Goal: Check status: Check status

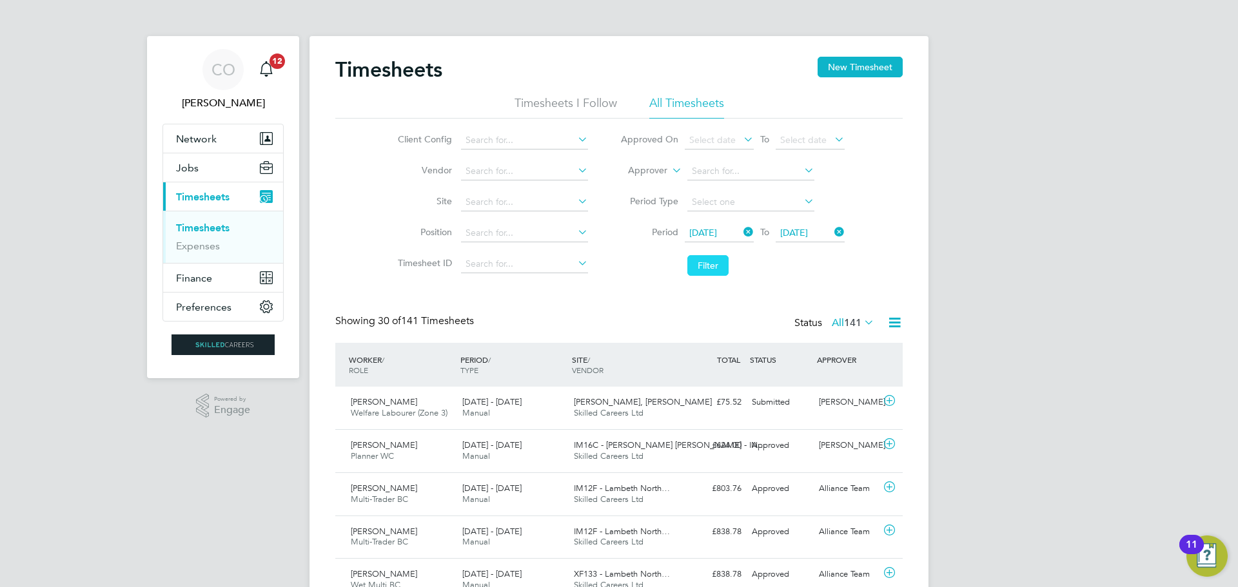
click at [709, 259] on button "Filter" at bounding box center [707, 265] width 41 height 21
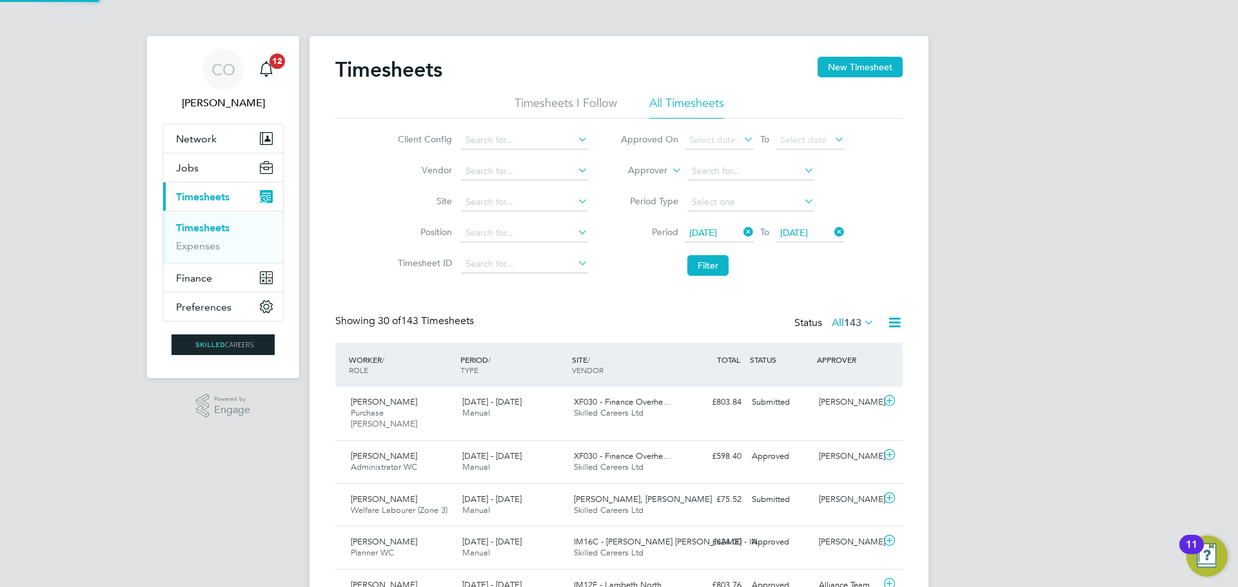
scroll to position [33, 112]
click at [716, 259] on button "Filter" at bounding box center [707, 265] width 41 height 21
click at [197, 196] on span "Timesheets" at bounding box center [203, 197] width 54 height 12
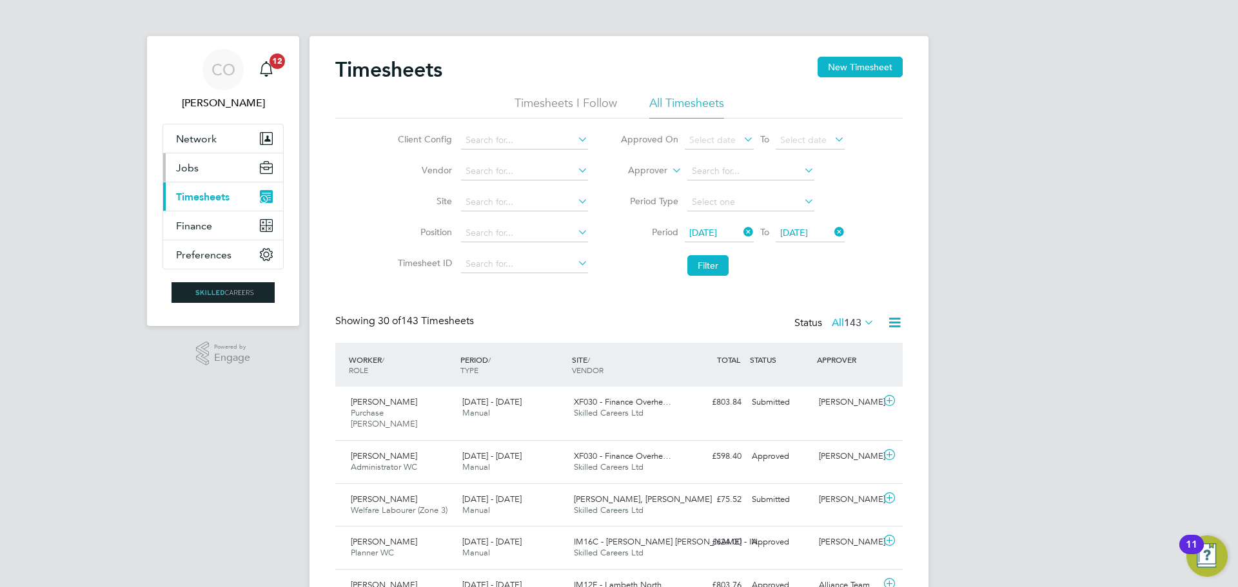
click at [197, 172] on span "Jobs" at bounding box center [187, 168] width 23 height 12
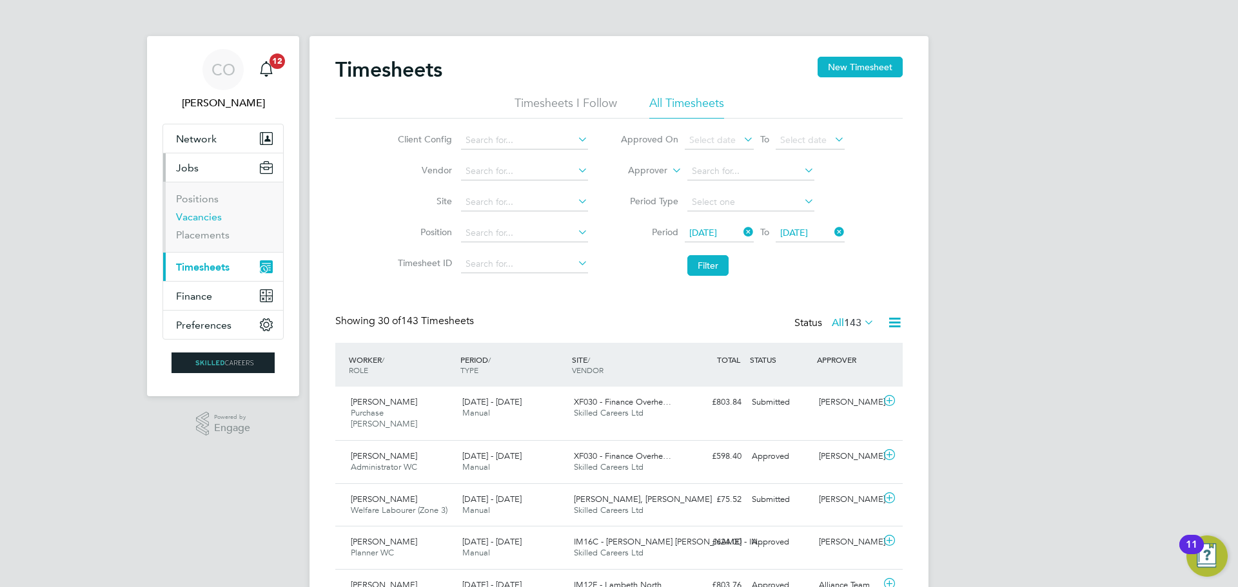
click at [194, 222] on link "Vacancies" at bounding box center [199, 217] width 46 height 12
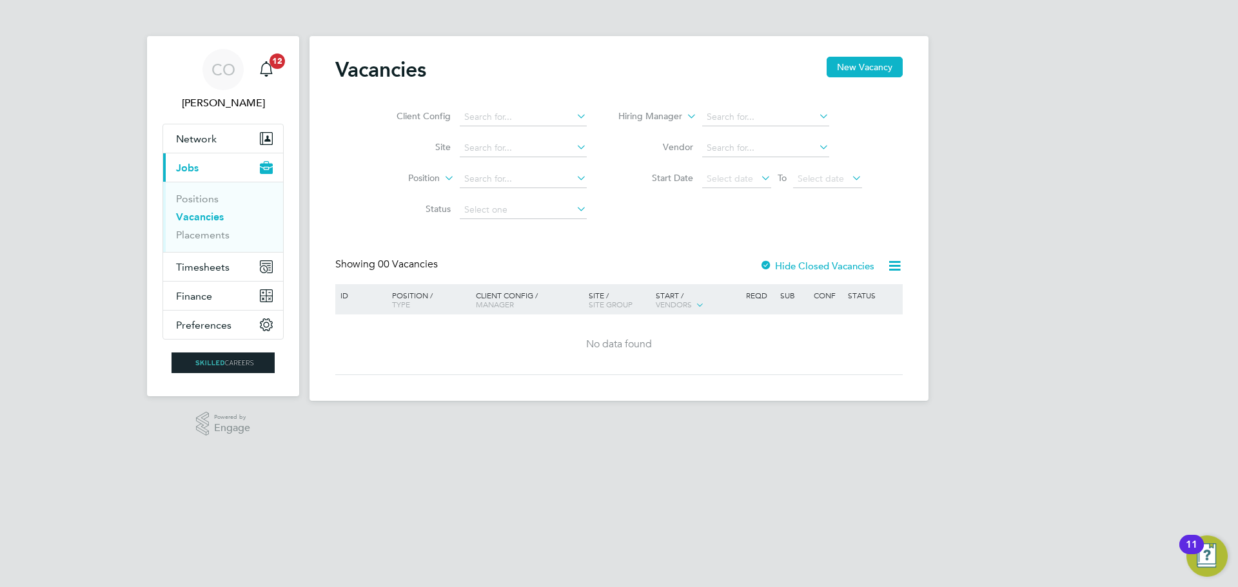
click at [197, 216] on link "Vacancies" at bounding box center [200, 217] width 48 height 12
click at [733, 184] on span "Select date" at bounding box center [736, 179] width 69 height 17
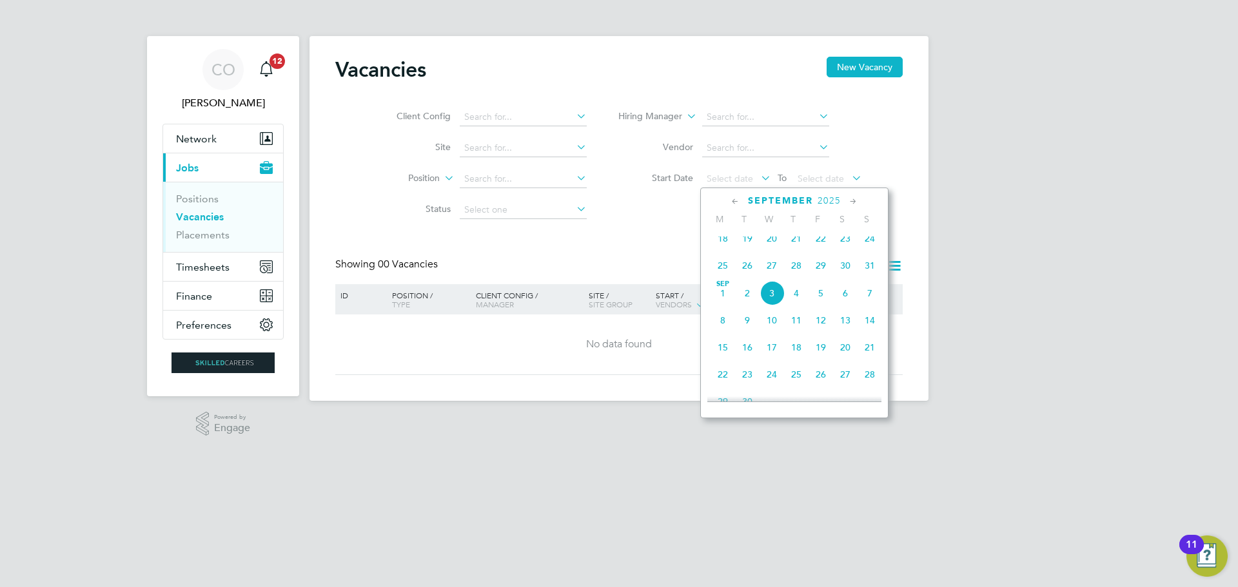
click at [722, 270] on span "25" at bounding box center [723, 265] width 25 height 25
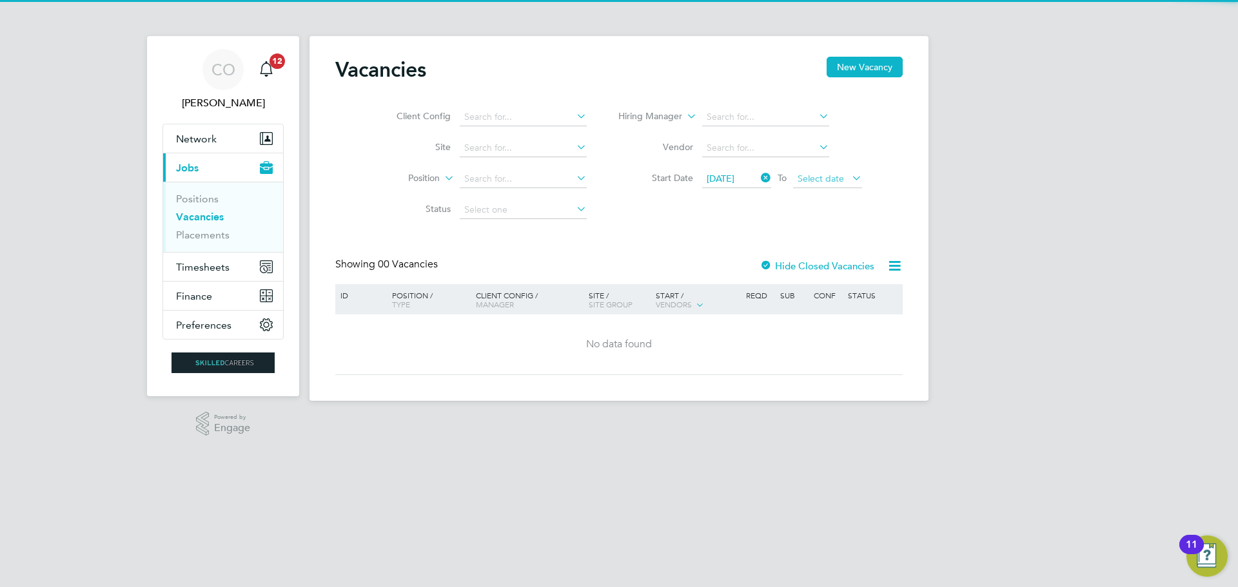
click at [821, 172] on span "Select date" at bounding box center [827, 179] width 69 height 17
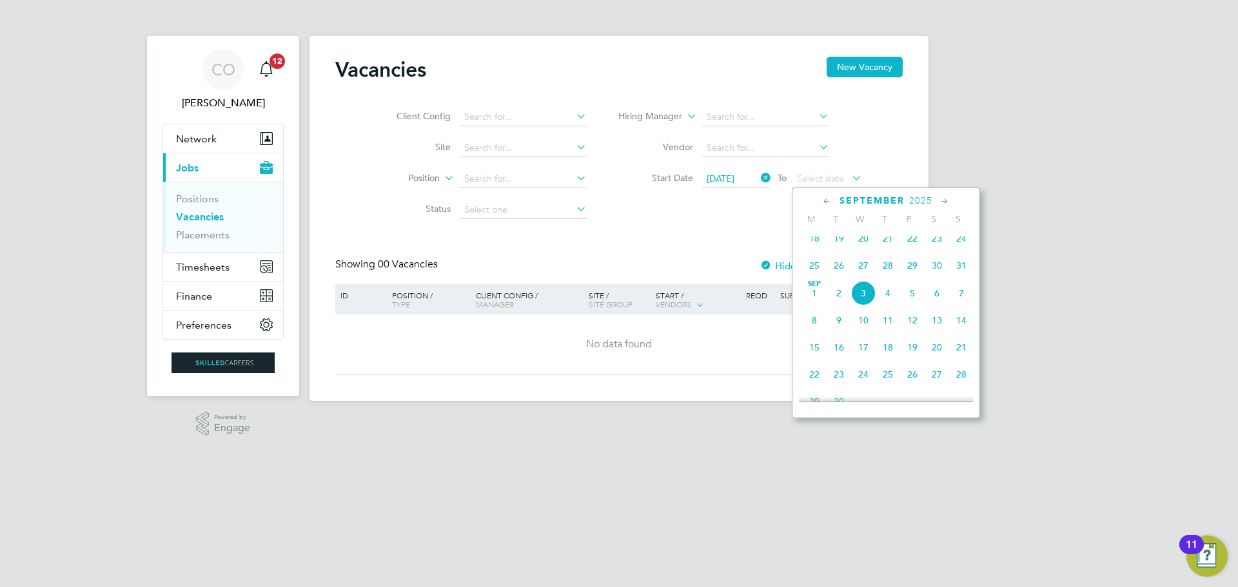
click at [956, 272] on span "31" at bounding box center [961, 265] width 25 height 25
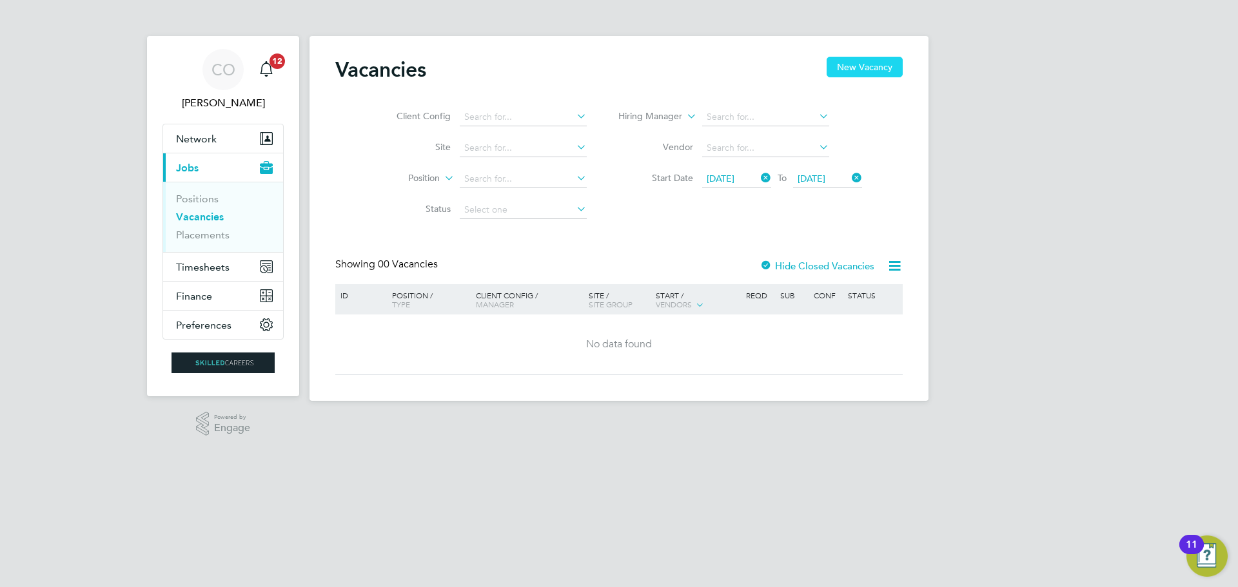
click at [865, 65] on button "New Vacancy" at bounding box center [865, 67] width 76 height 21
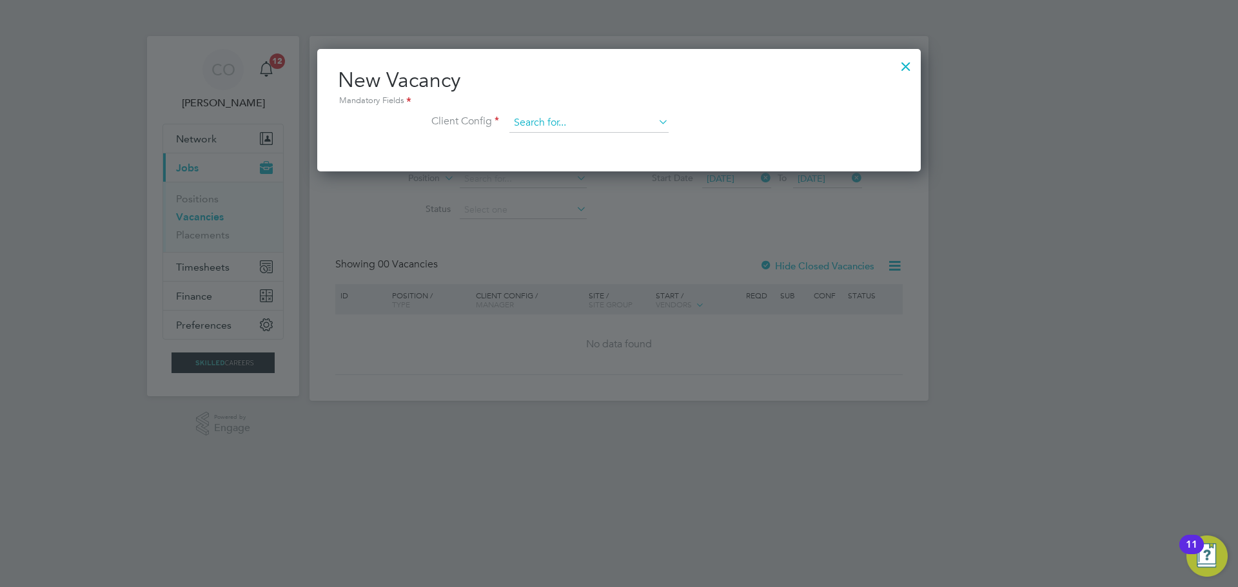
click at [581, 122] on input at bounding box center [588, 122] width 159 height 19
drag, startPoint x: 908, startPoint y: 63, endPoint x: 901, endPoint y: 72, distance: 10.6
click at [907, 64] on div at bounding box center [905, 63] width 23 height 23
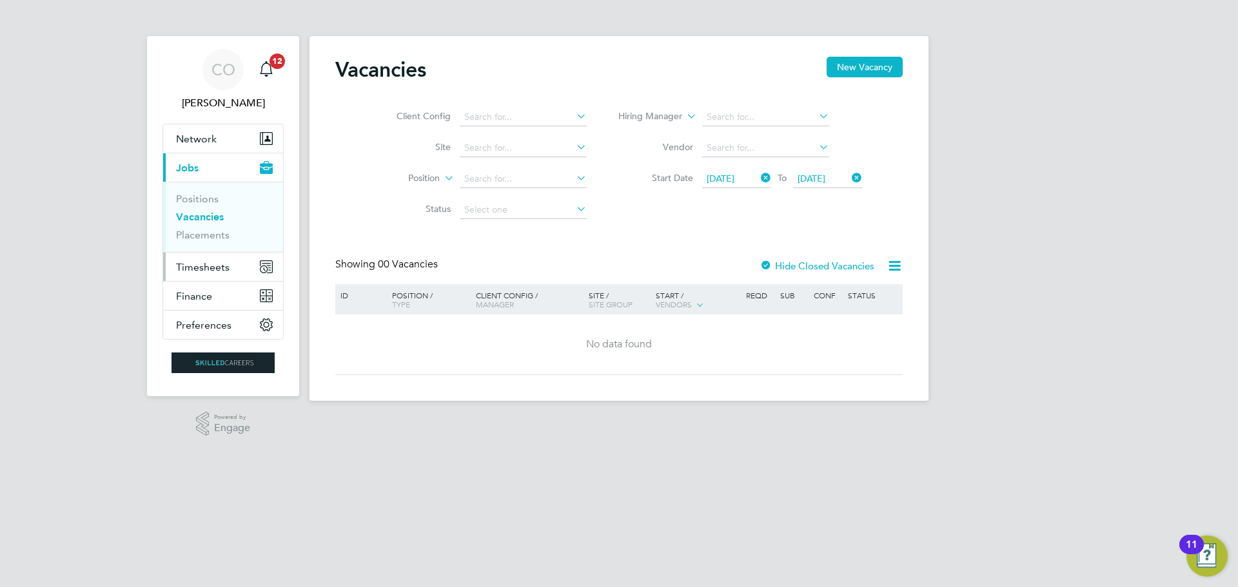
click at [206, 263] on span "Timesheets" at bounding box center [203, 267] width 54 height 12
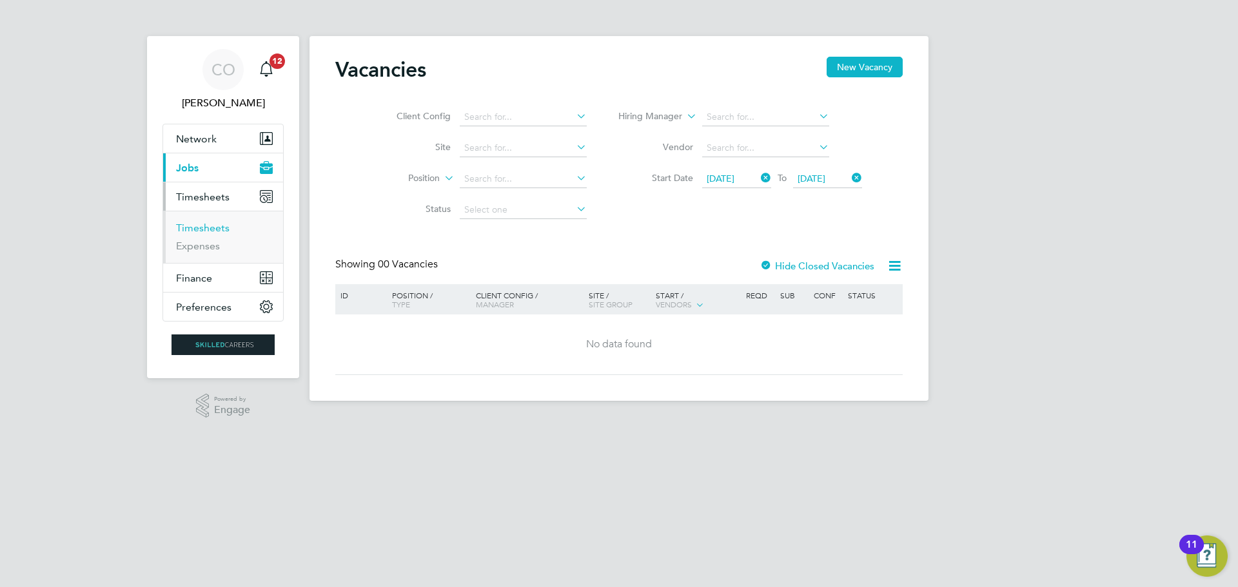
click at [209, 226] on link "Timesheets" at bounding box center [203, 228] width 54 height 12
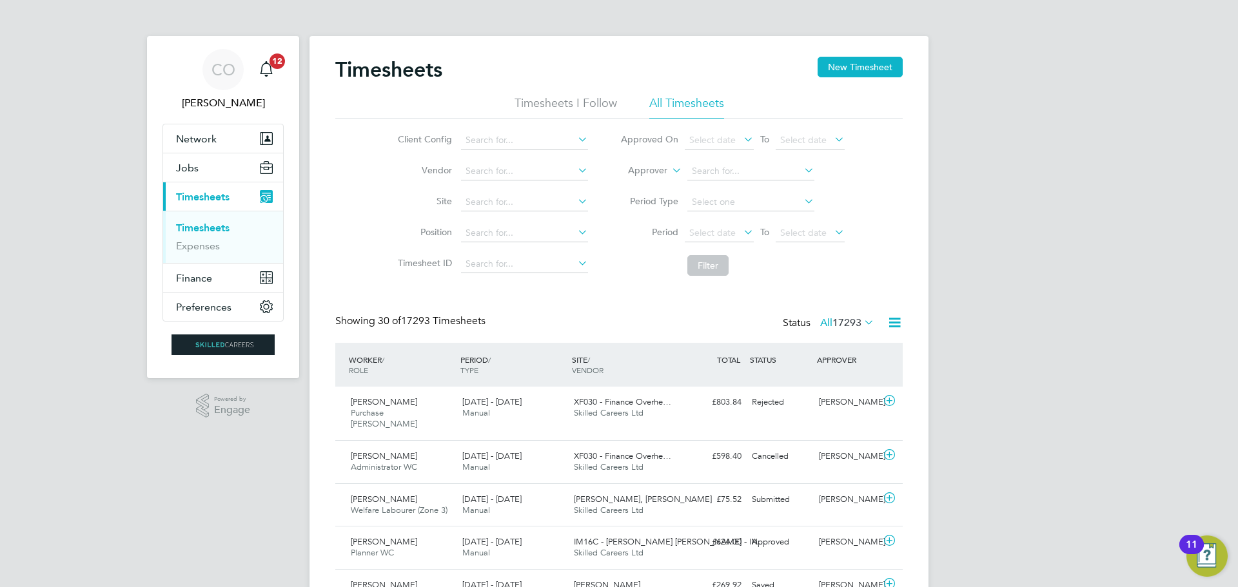
scroll to position [33, 112]
click at [707, 238] on span "Select date" at bounding box center [719, 233] width 69 height 17
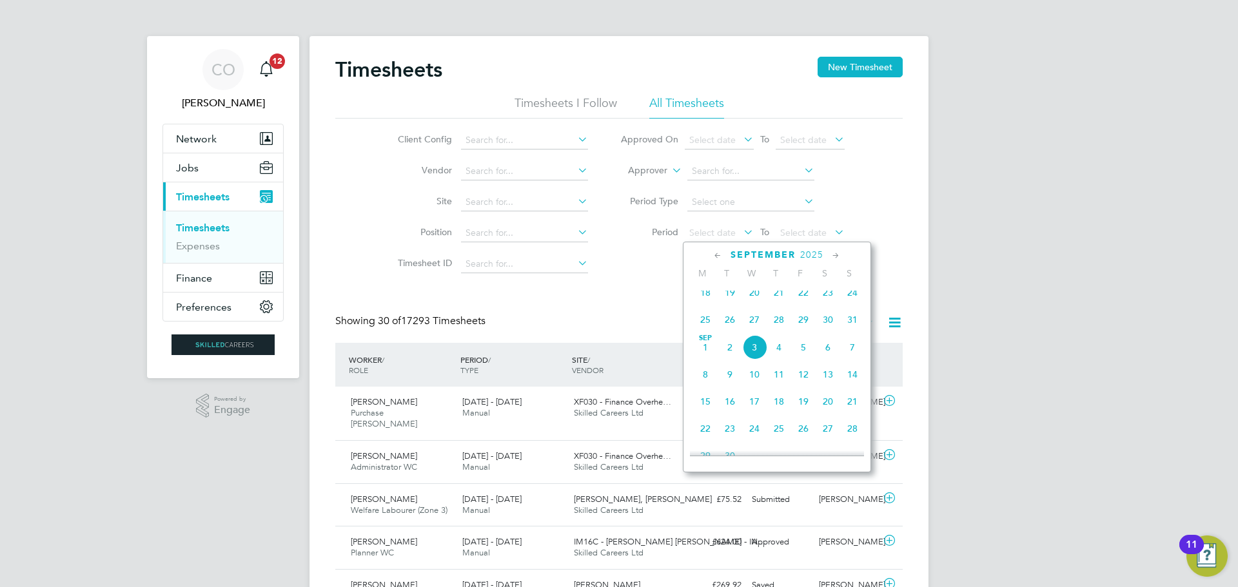
click at [704, 328] on span "25" at bounding box center [705, 320] width 25 height 25
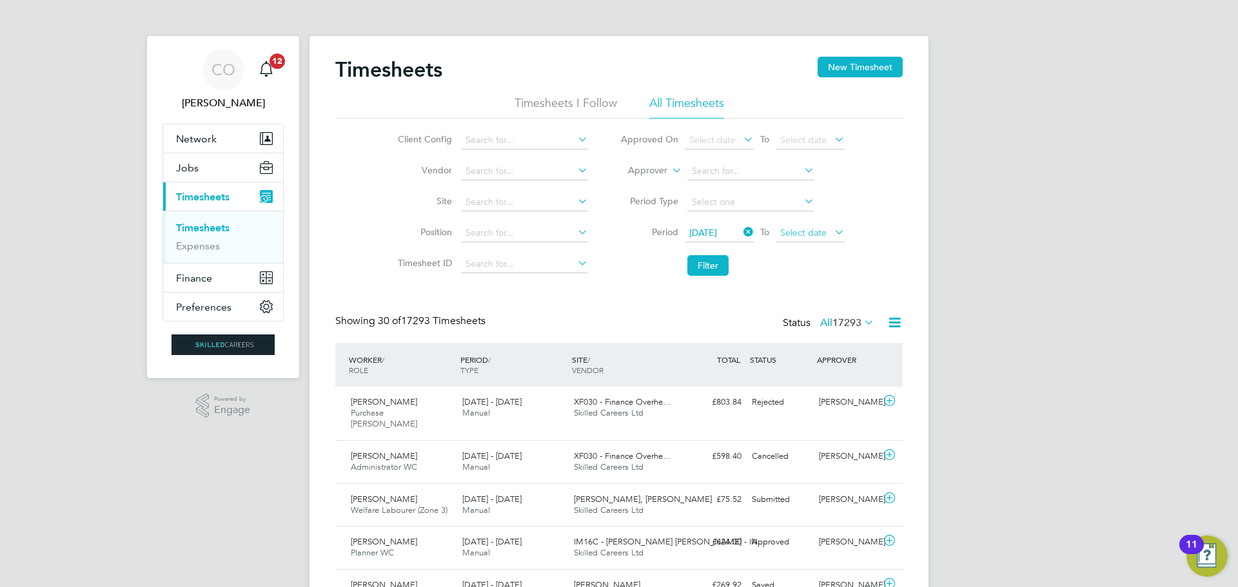
click at [809, 237] on span "Select date" at bounding box center [803, 233] width 46 height 12
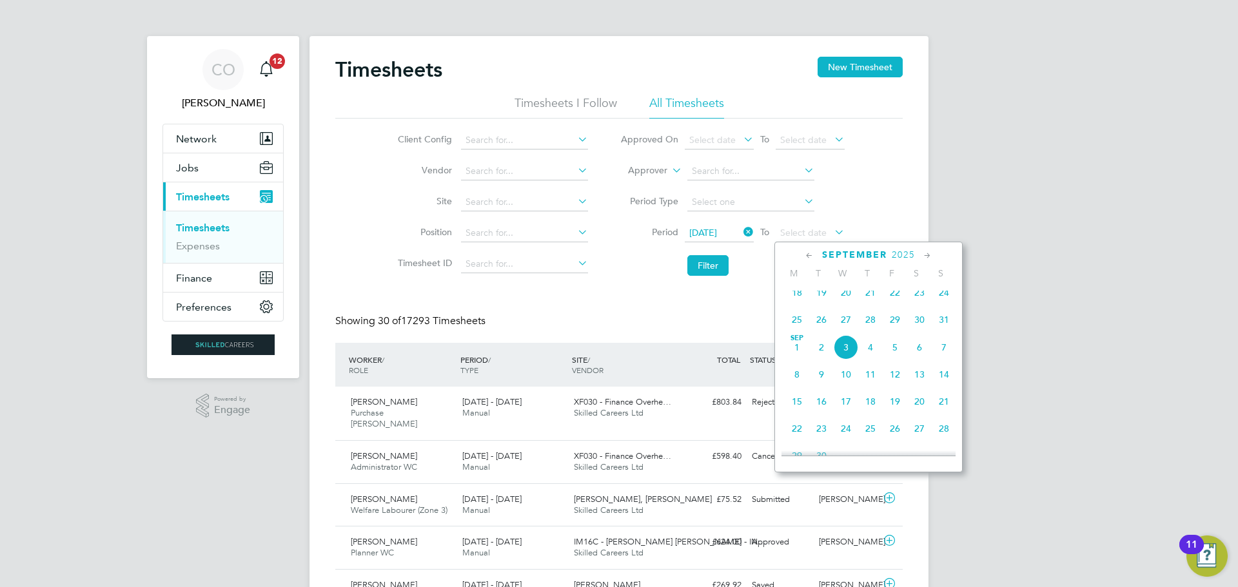
drag, startPoint x: 943, startPoint y: 325, endPoint x: 926, endPoint y: 324, distance: 17.5
click at [943, 324] on span "31" at bounding box center [944, 320] width 25 height 25
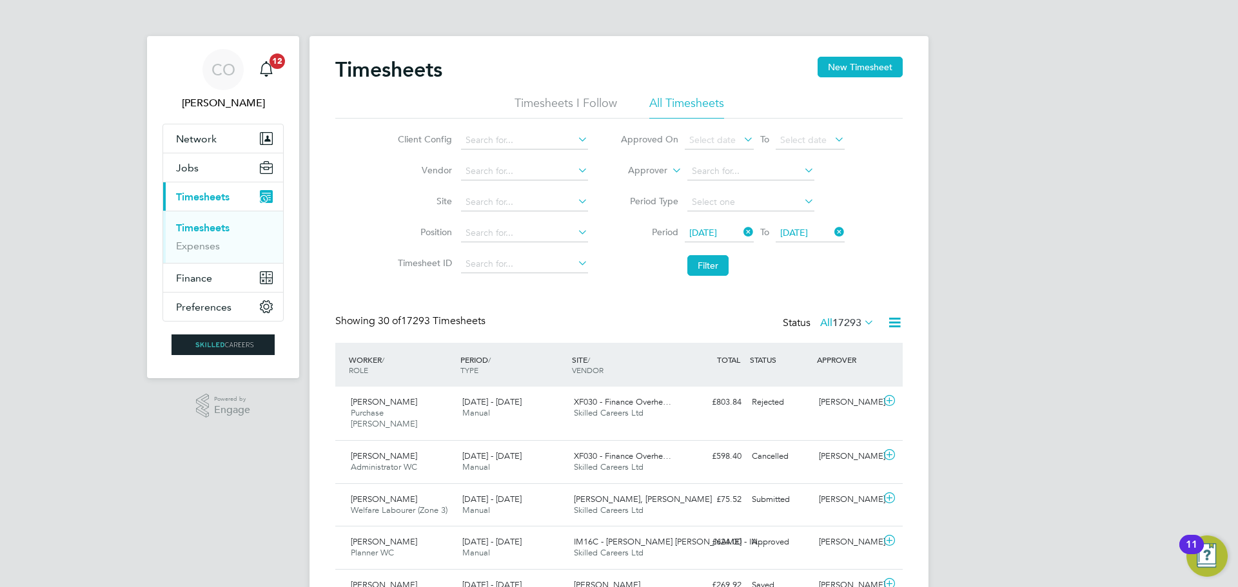
click at [715, 233] on span "[DATE]" at bounding box center [703, 233] width 28 height 12
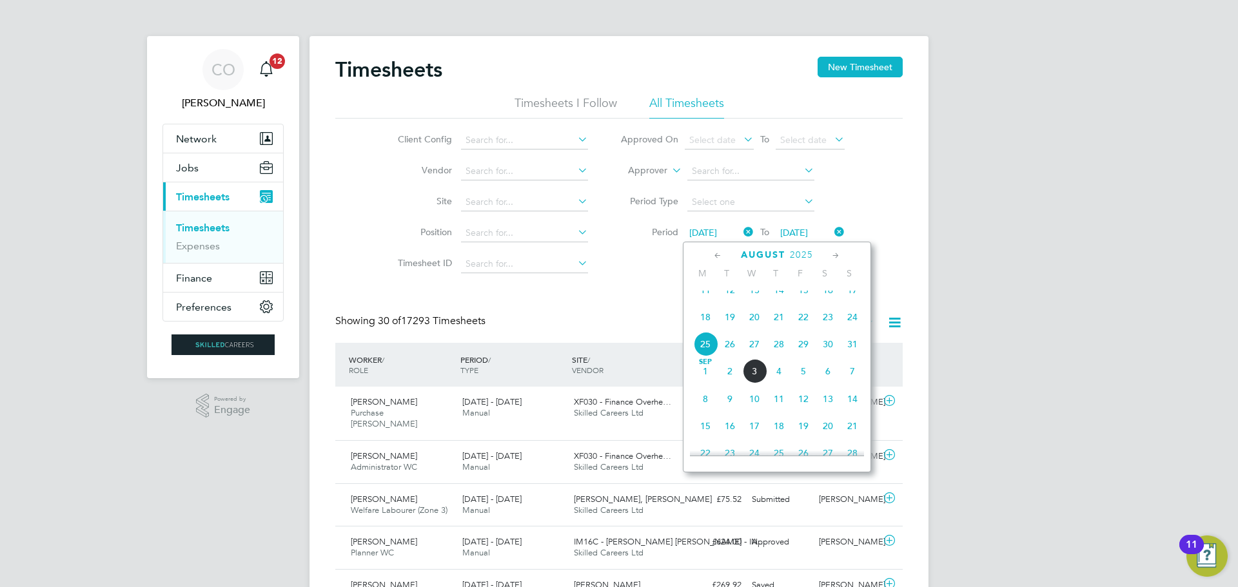
click at [707, 324] on span "18" at bounding box center [705, 317] width 25 height 25
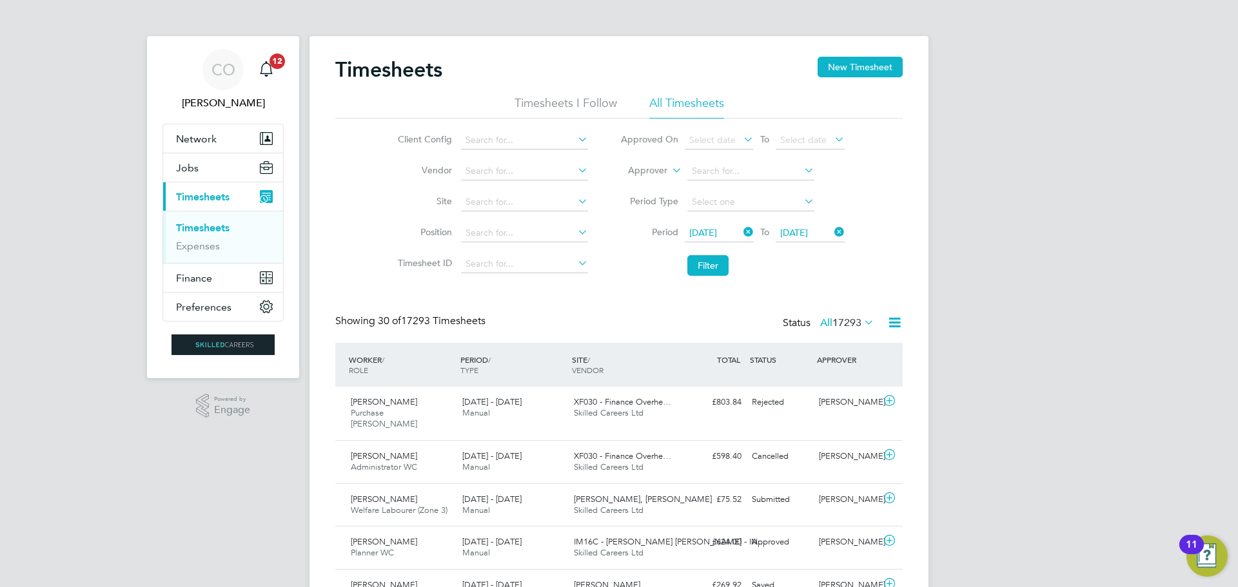
click at [798, 230] on span "[DATE]" at bounding box center [794, 233] width 28 height 12
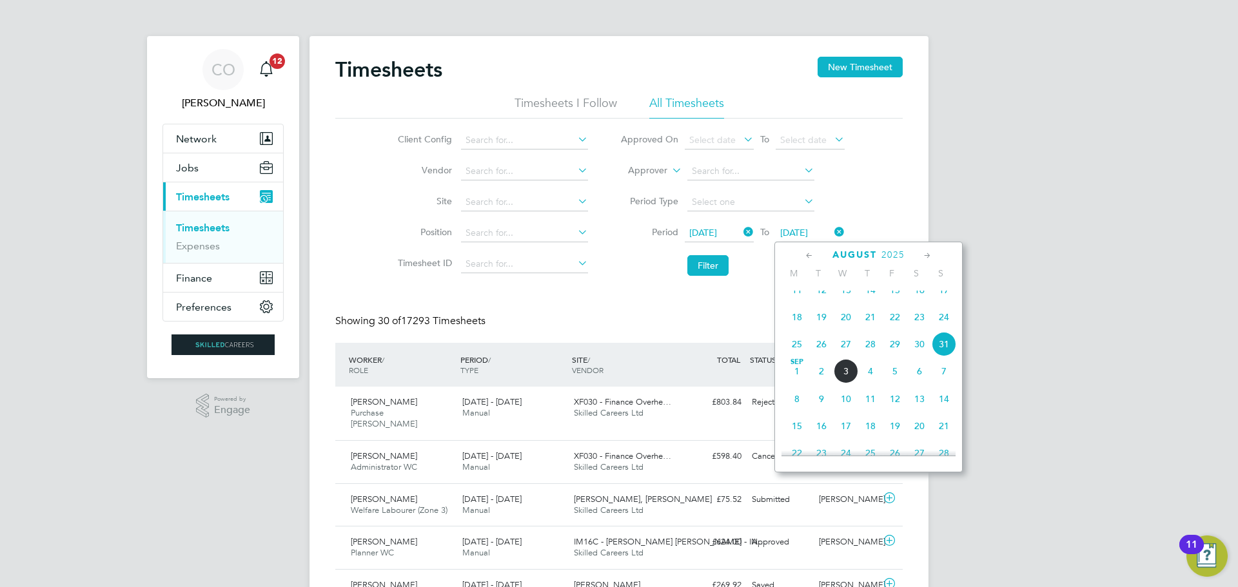
click at [951, 326] on span "24" at bounding box center [944, 317] width 25 height 25
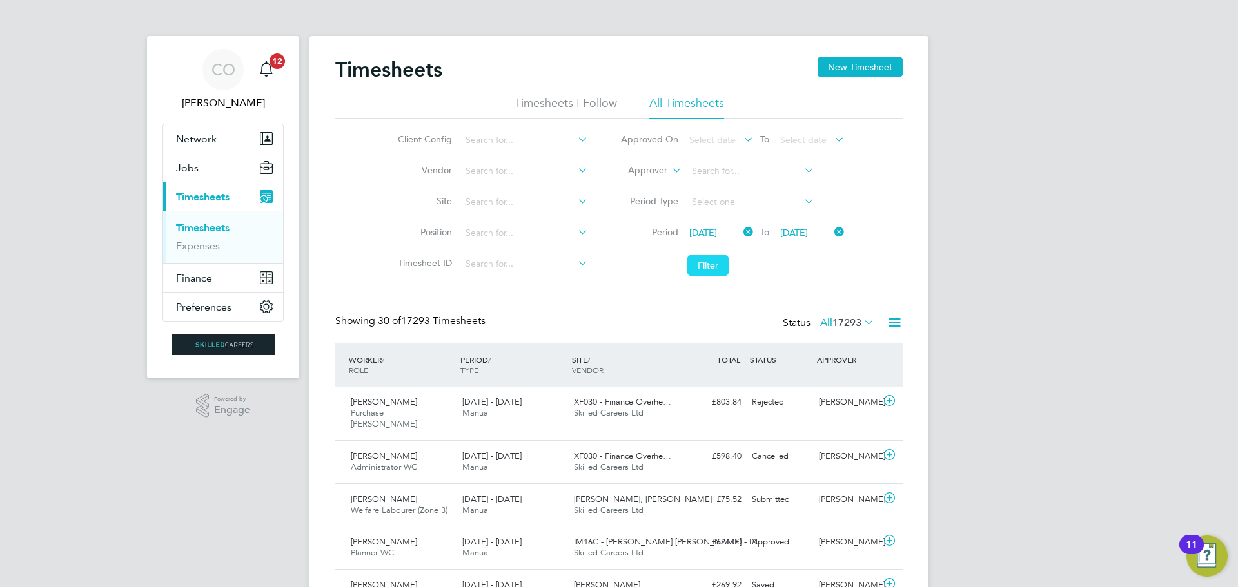
click at [702, 262] on button "Filter" at bounding box center [707, 265] width 41 height 21
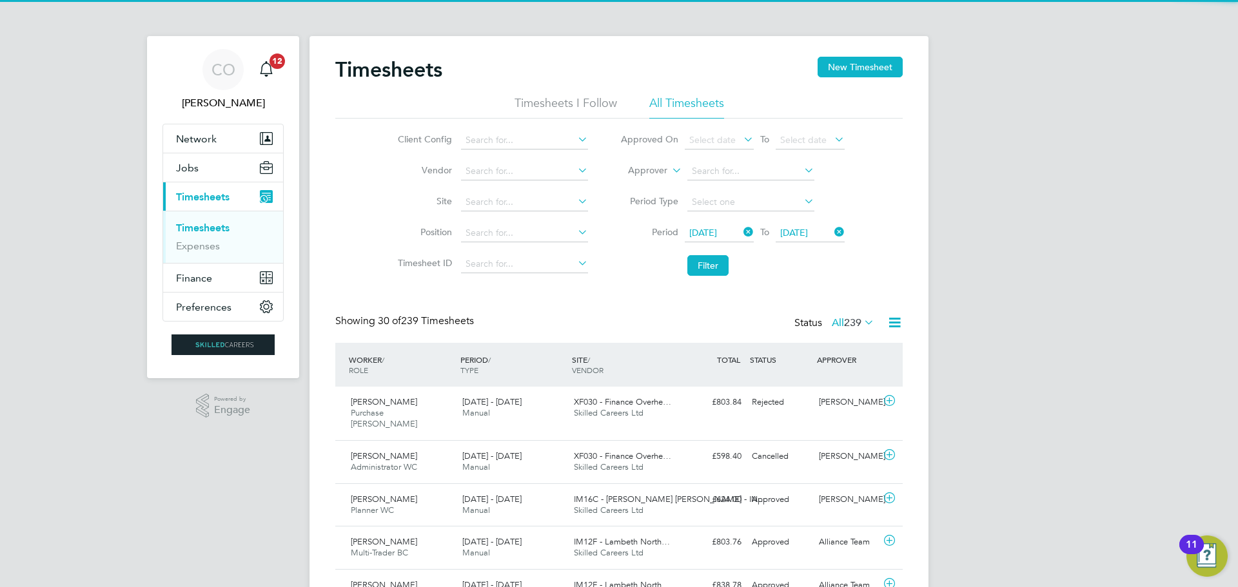
click at [600, 105] on li "Timesheets I Follow" at bounding box center [566, 106] width 103 height 23
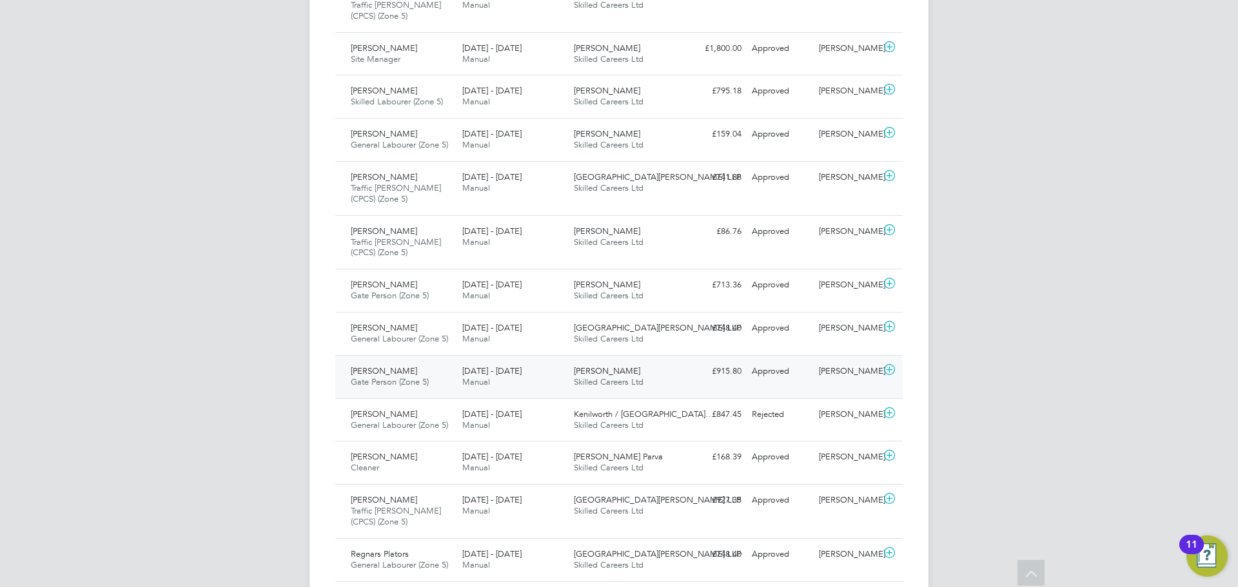
click at [397, 383] on span "Gate Person (Zone 5)" at bounding box center [390, 382] width 78 height 11
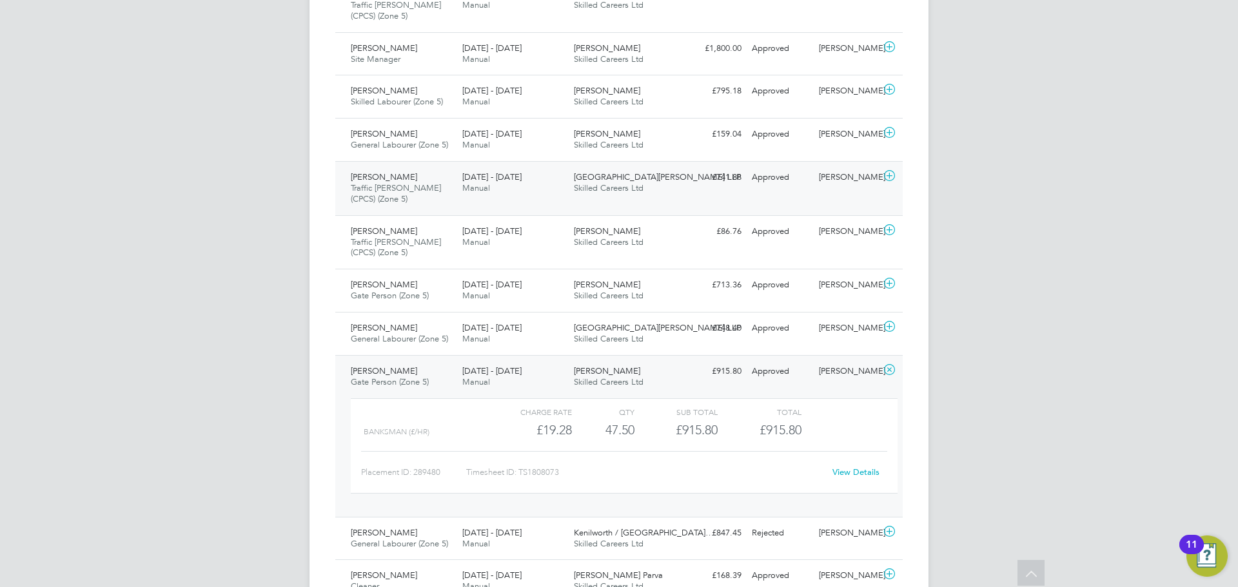
click at [424, 201] on div "[PERSON_NAME] Traffic [PERSON_NAME] (CPCS) (Zone 5) [DATE] - [DATE]" at bounding box center [402, 188] width 112 height 43
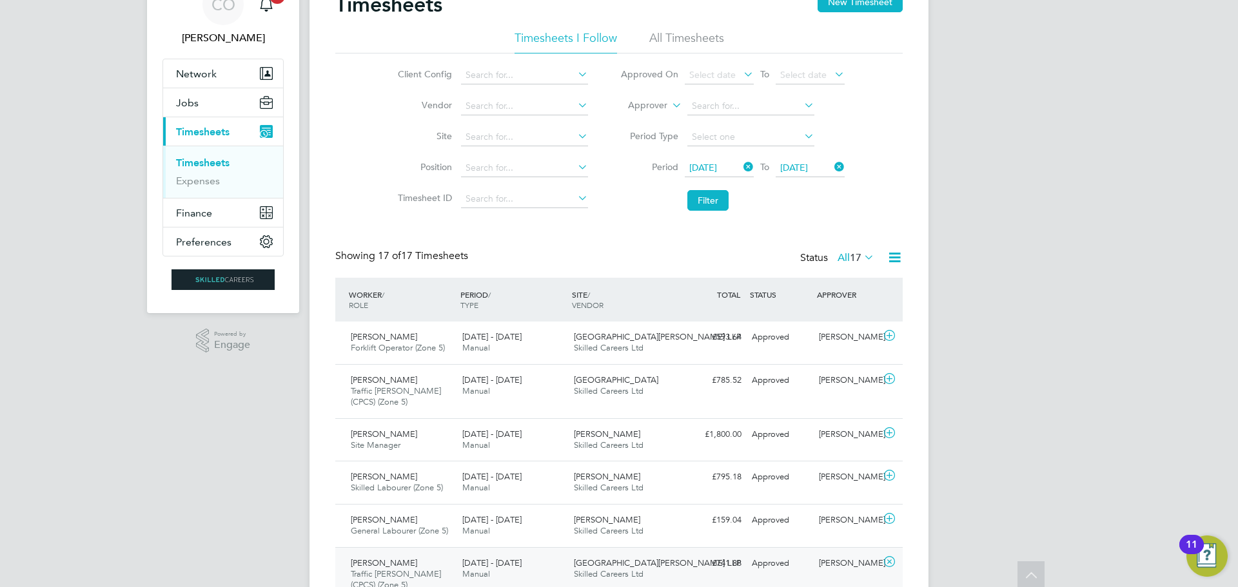
scroll to position [0, 0]
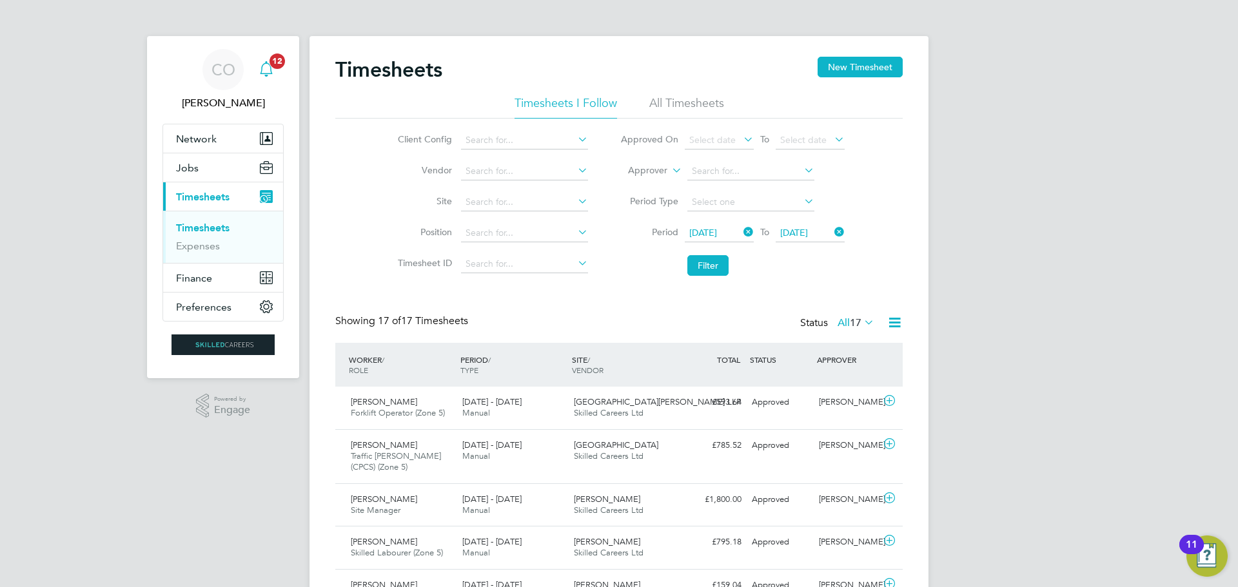
click at [267, 71] on icon "Main navigation" at bounding box center [266, 68] width 15 height 15
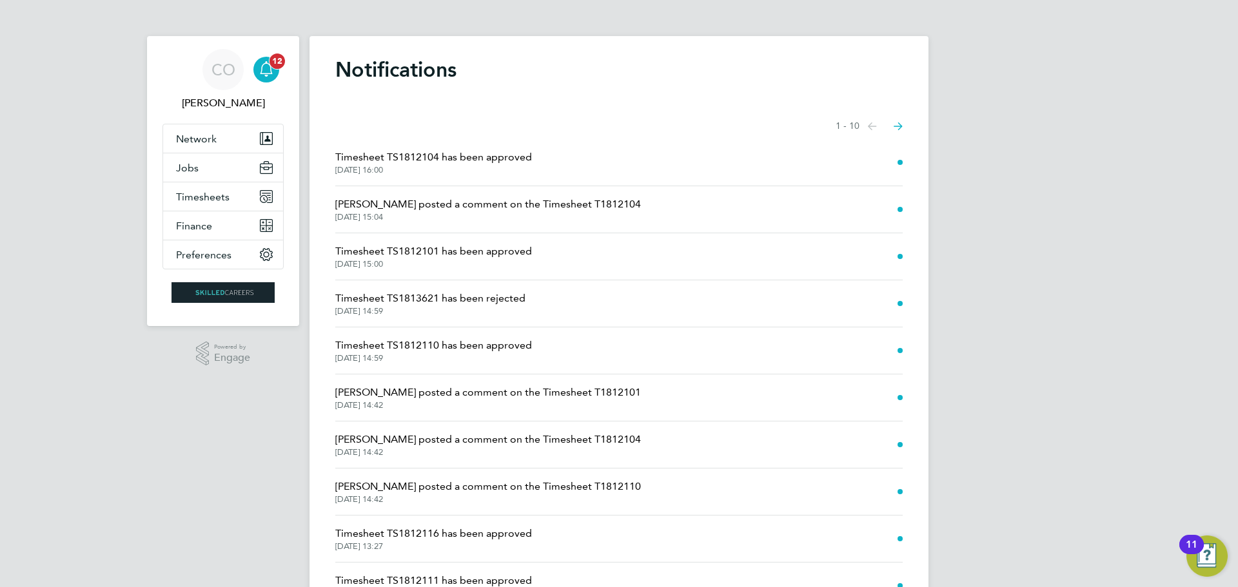
click at [267, 71] on icon "Main navigation" at bounding box center [266, 68] width 15 height 15
click at [206, 198] on span "Timesheets" at bounding box center [203, 197] width 54 height 12
click at [197, 191] on span "Timesheets" at bounding box center [203, 197] width 54 height 12
click at [217, 195] on span "Timesheets" at bounding box center [203, 197] width 54 height 12
click at [185, 164] on span "Jobs" at bounding box center [187, 168] width 23 height 12
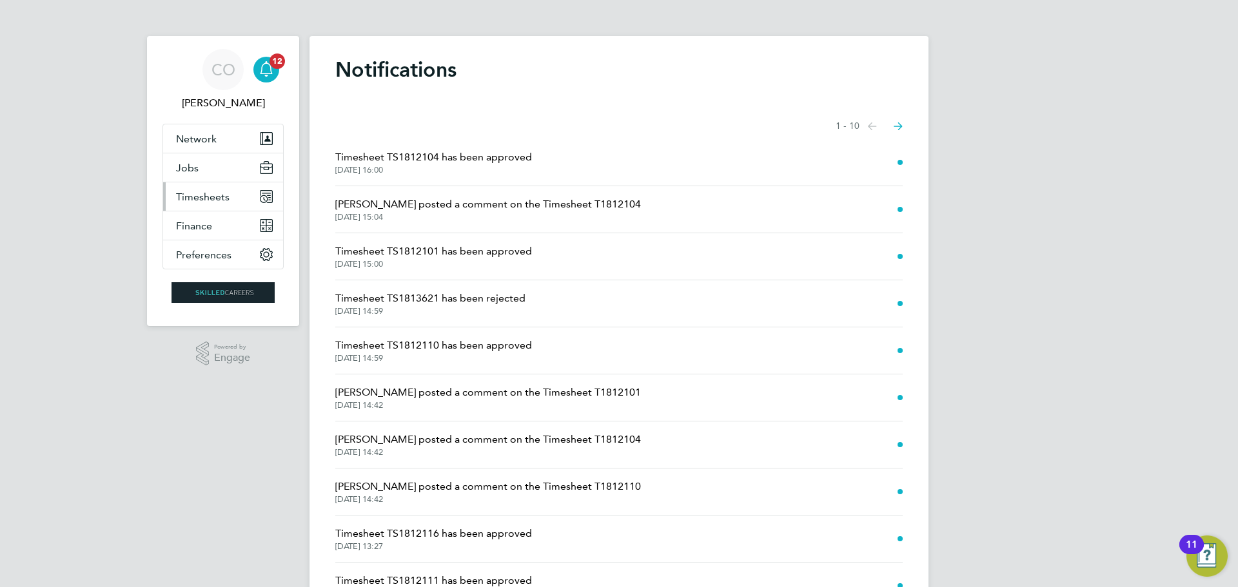
click at [197, 193] on span "Timesheets" at bounding box center [203, 197] width 54 height 12
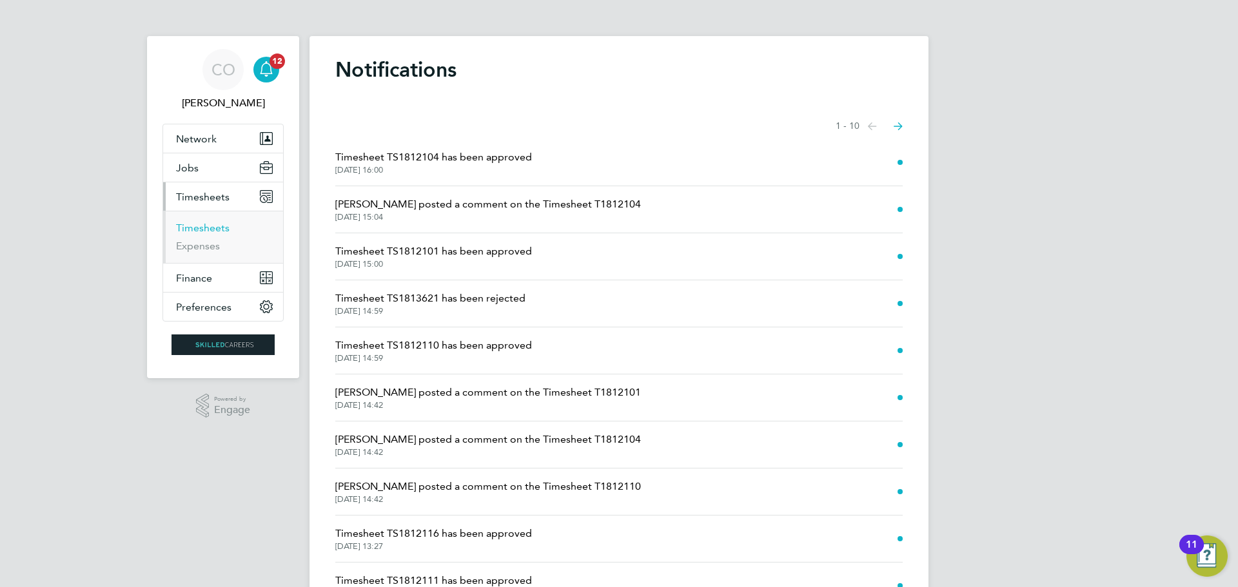
click at [210, 226] on link "Timesheets" at bounding box center [203, 228] width 54 height 12
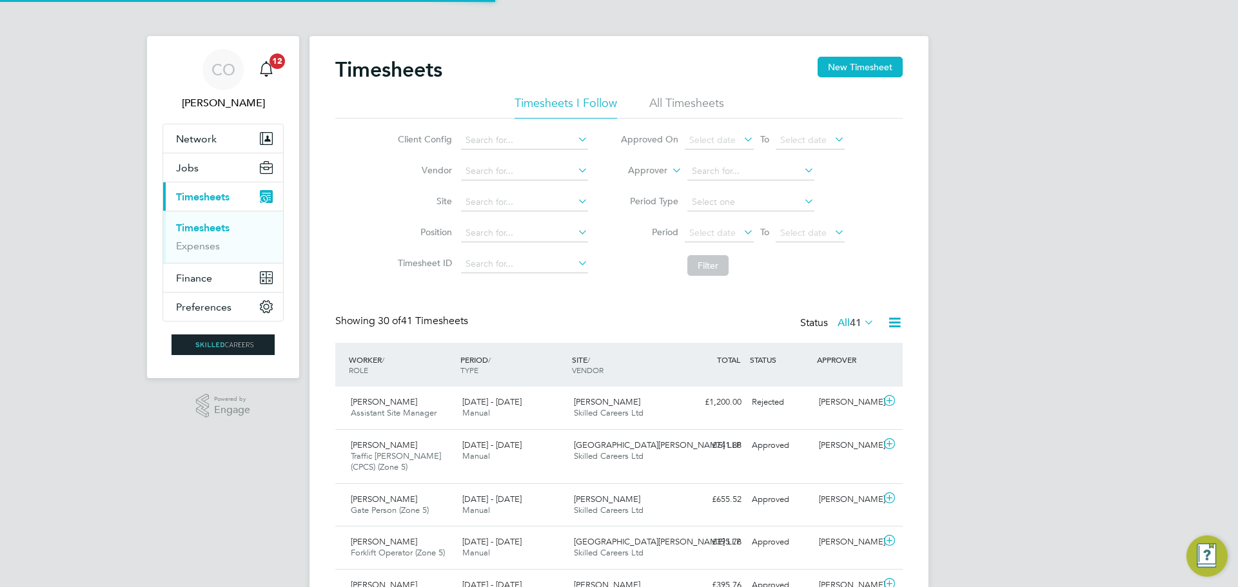
scroll to position [33, 112]
click at [724, 233] on span "Select date" at bounding box center [712, 233] width 46 height 12
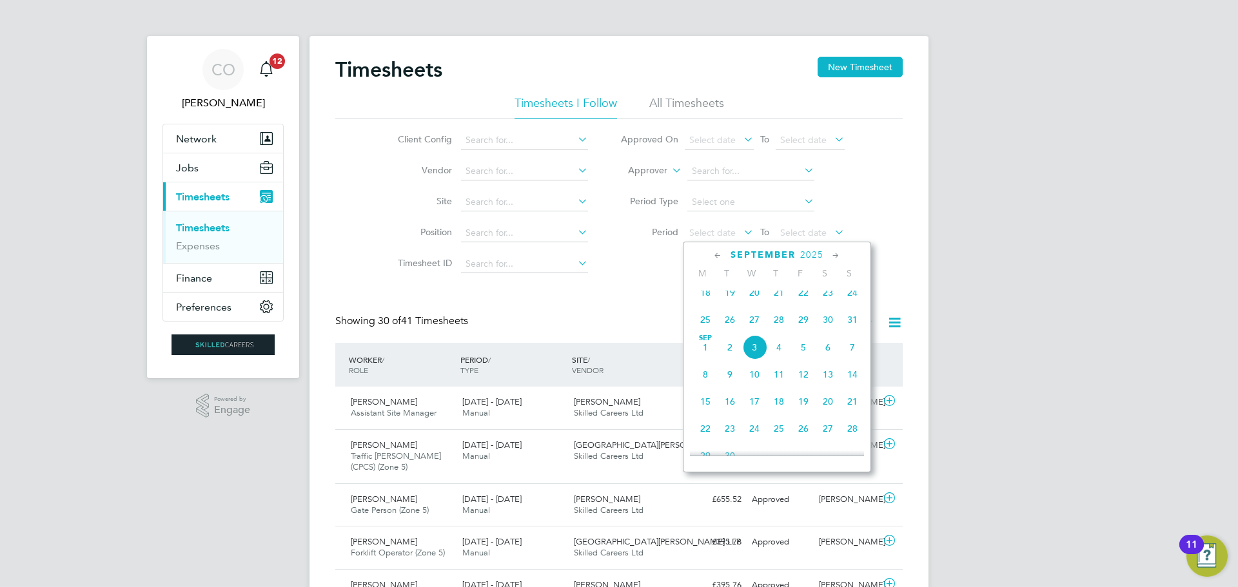
click at [701, 331] on span "25" at bounding box center [705, 320] width 25 height 25
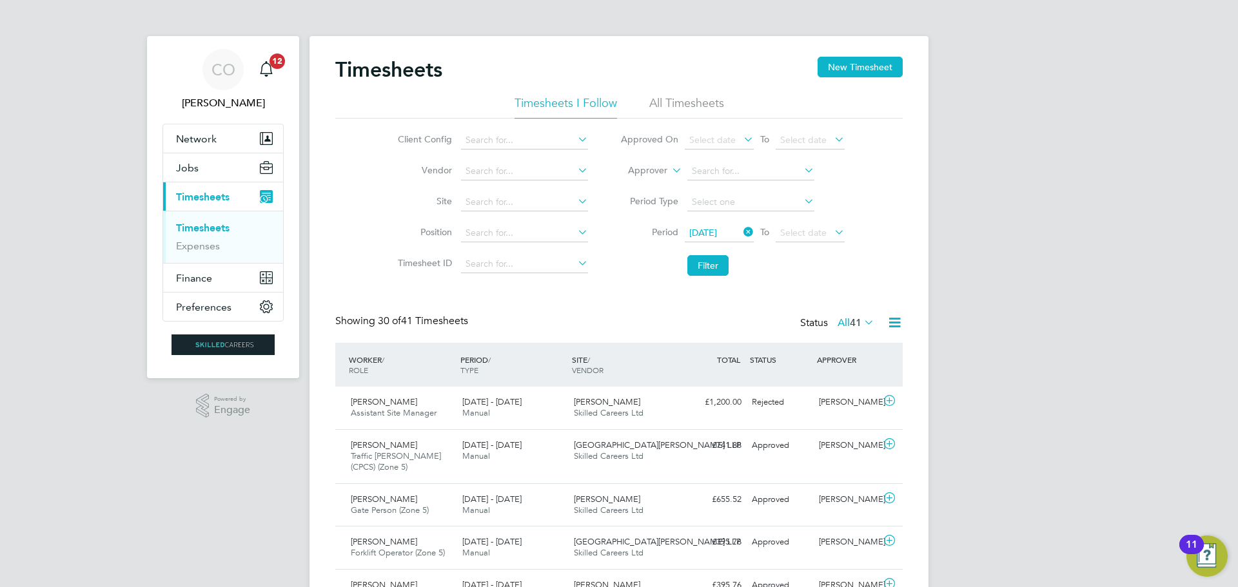
drag, startPoint x: 805, startPoint y: 230, endPoint x: 819, endPoint y: 242, distance: 19.2
click at [805, 230] on span "Select date" at bounding box center [803, 233] width 46 height 12
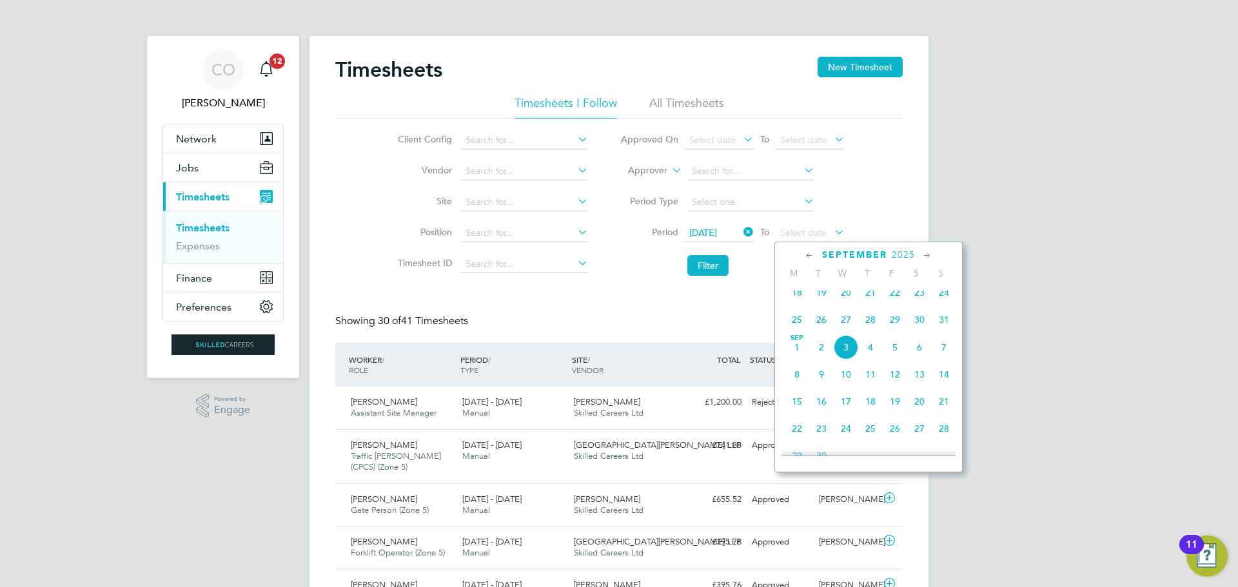
click at [941, 331] on span "31" at bounding box center [944, 320] width 25 height 25
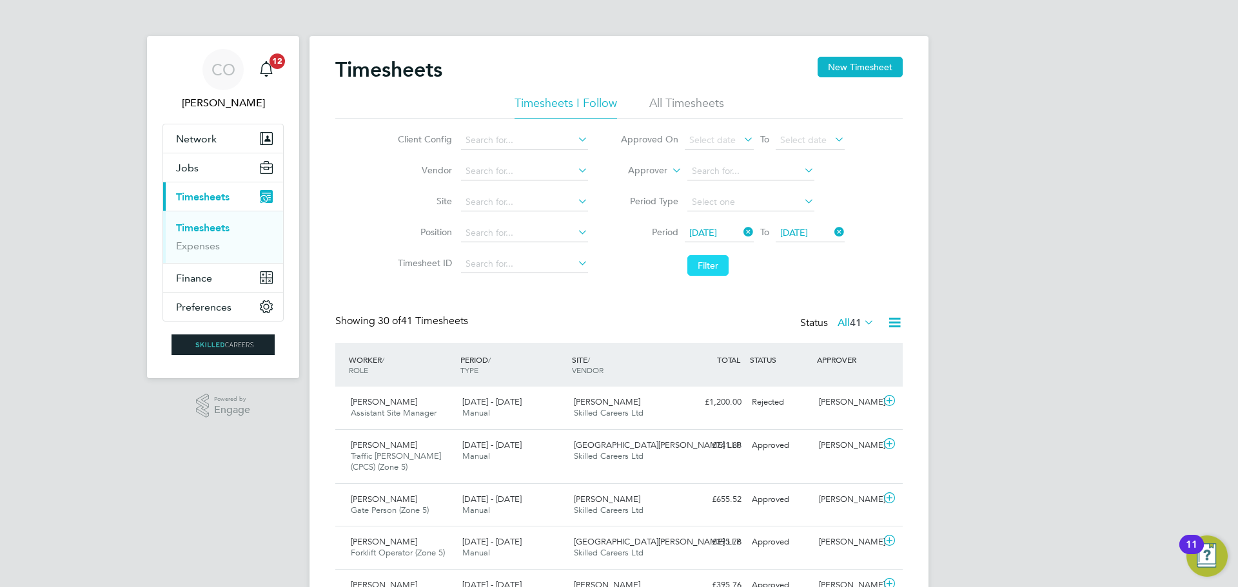
click at [713, 262] on button "Filter" at bounding box center [707, 265] width 41 height 21
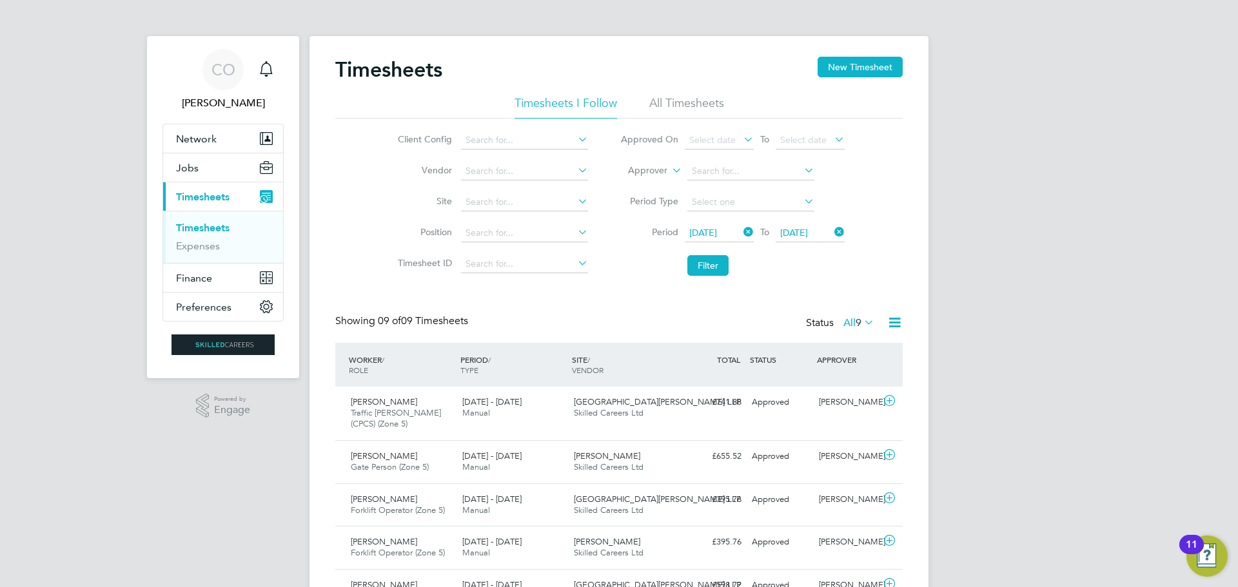
scroll to position [255, 0]
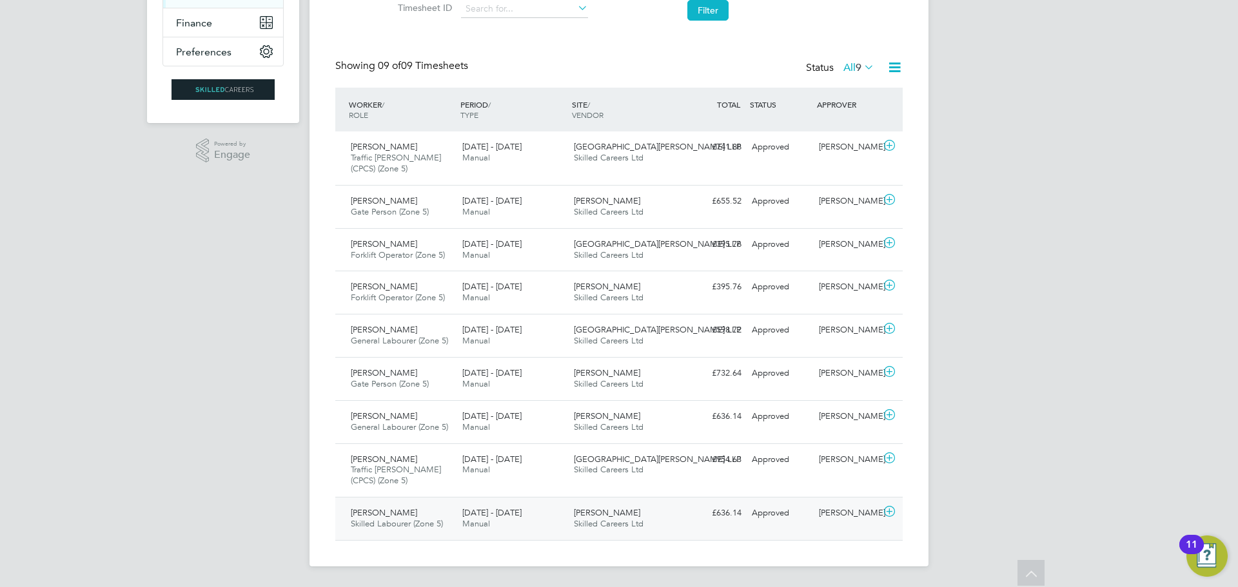
click at [384, 517] on span "[PERSON_NAME]" at bounding box center [384, 512] width 66 height 11
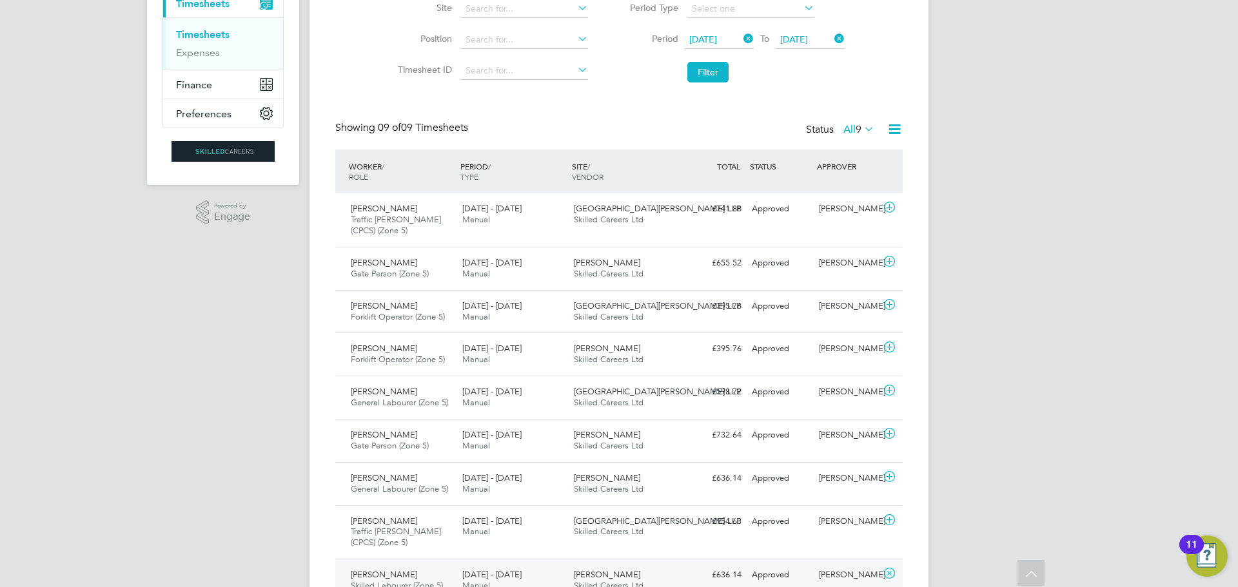
scroll to position [0, 0]
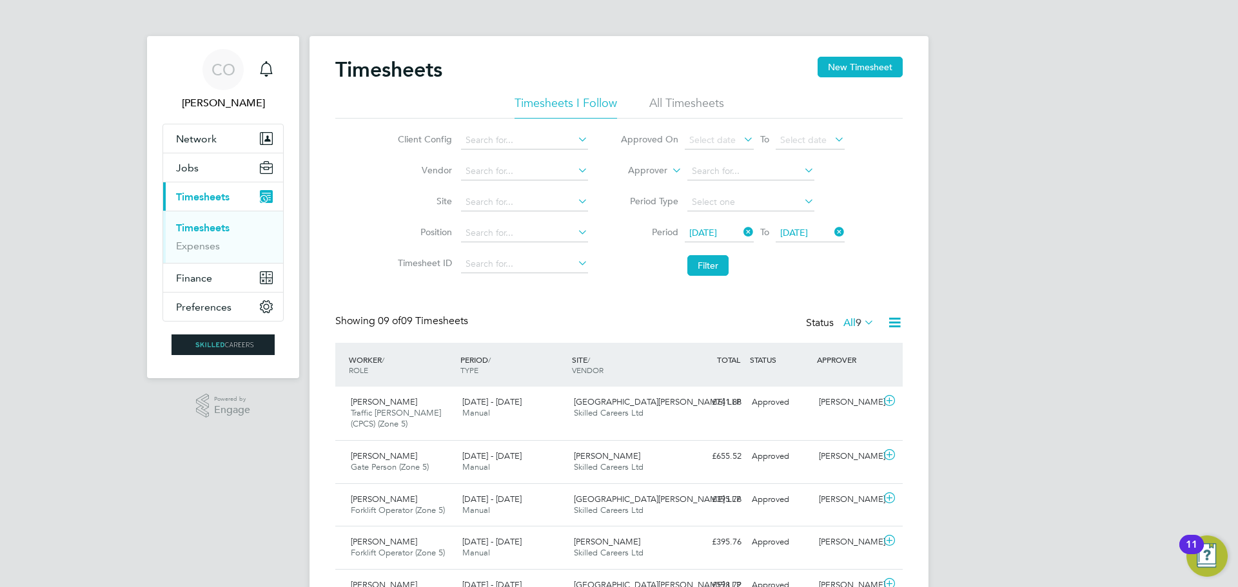
click at [655, 100] on li "All Timesheets" at bounding box center [686, 106] width 75 height 23
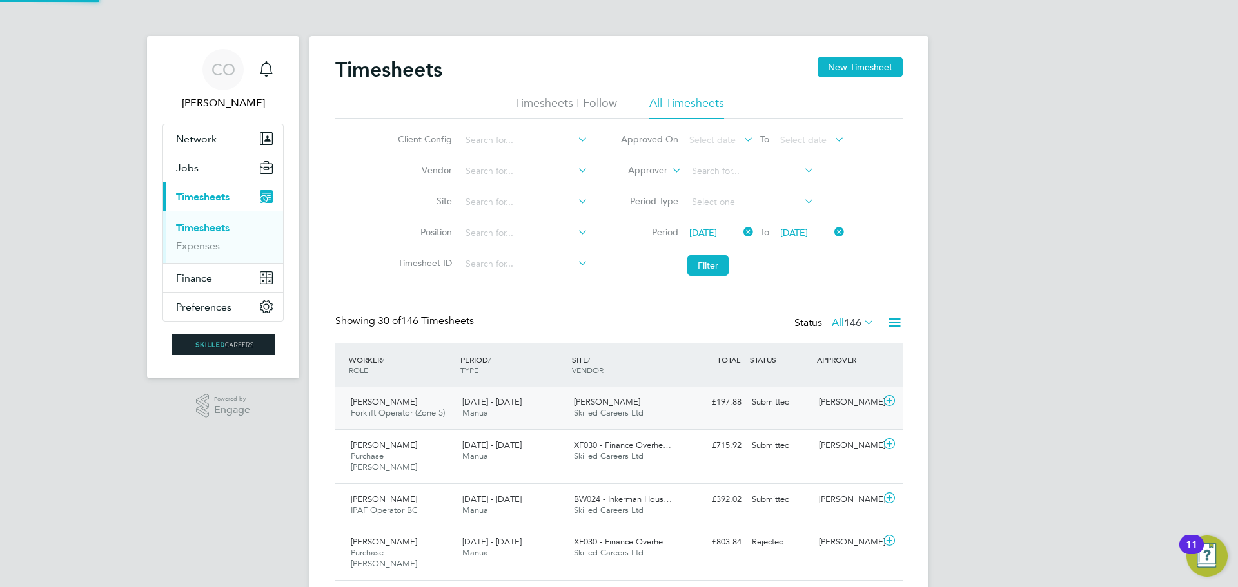
scroll to position [33, 112]
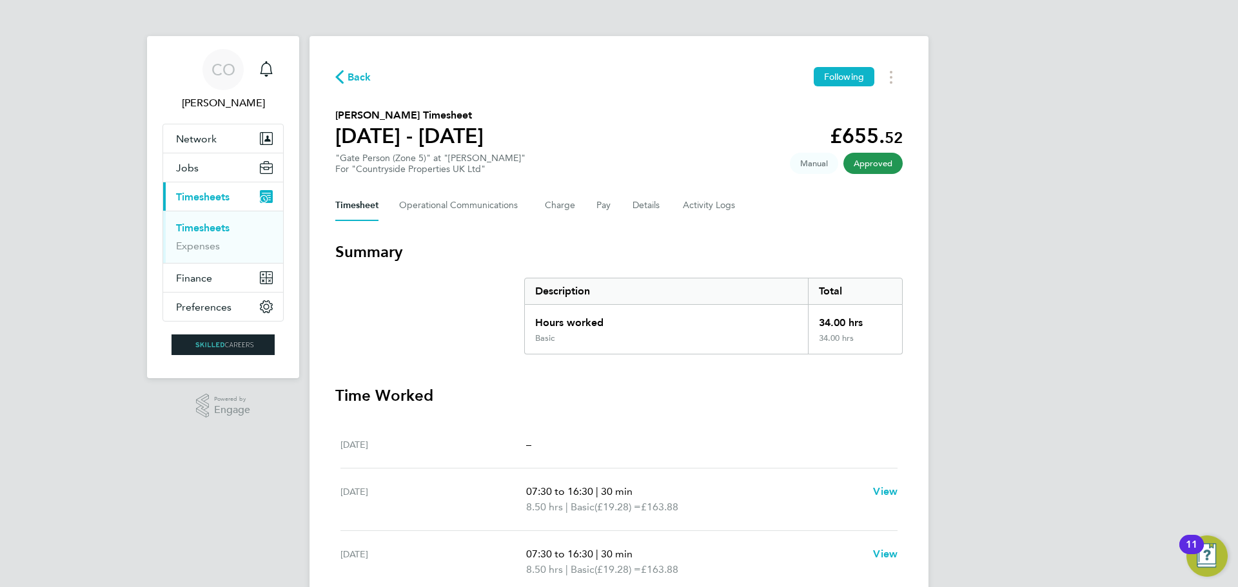
click at [202, 201] on span "Timesheets" at bounding box center [203, 197] width 54 height 12
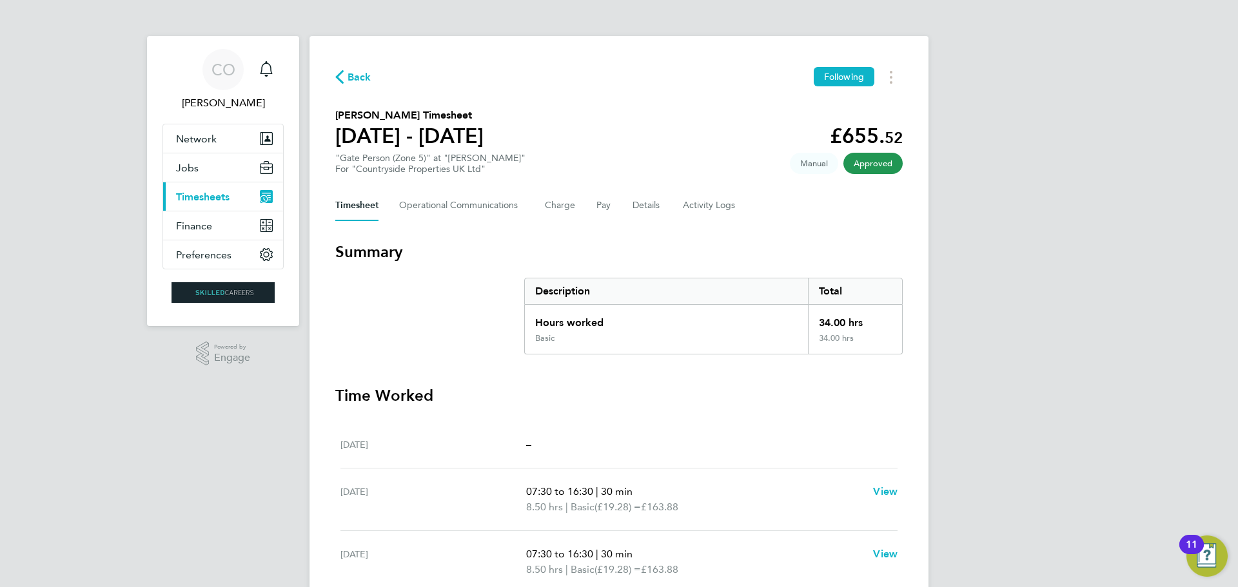
click at [202, 199] on span "Timesheets" at bounding box center [203, 197] width 54 height 12
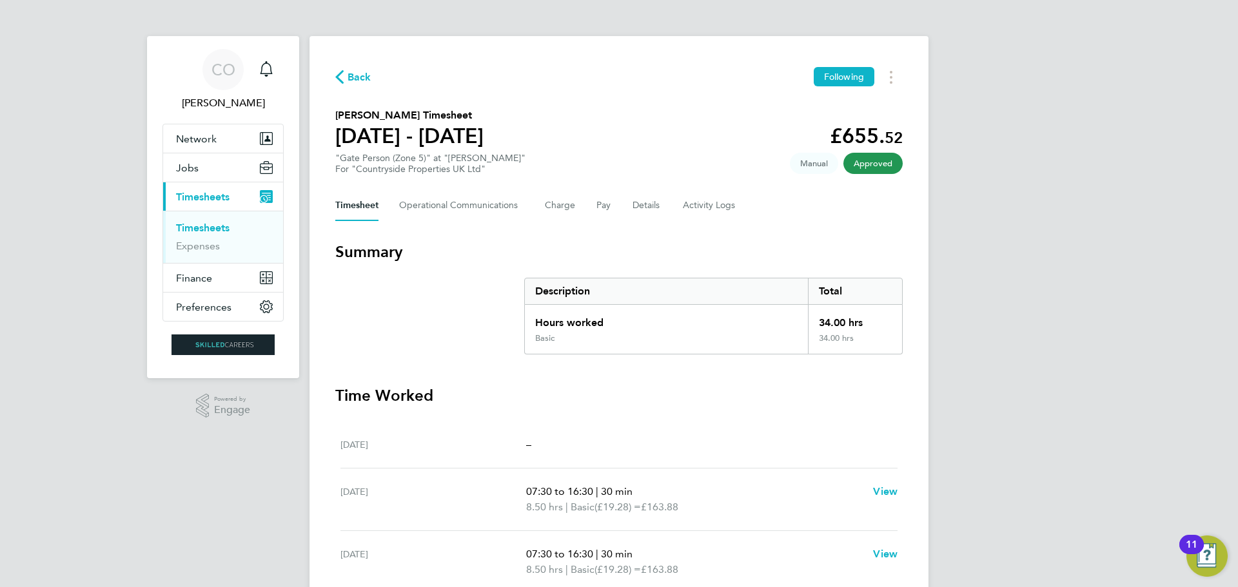
click at [203, 228] on link "Timesheets" at bounding box center [203, 228] width 54 height 12
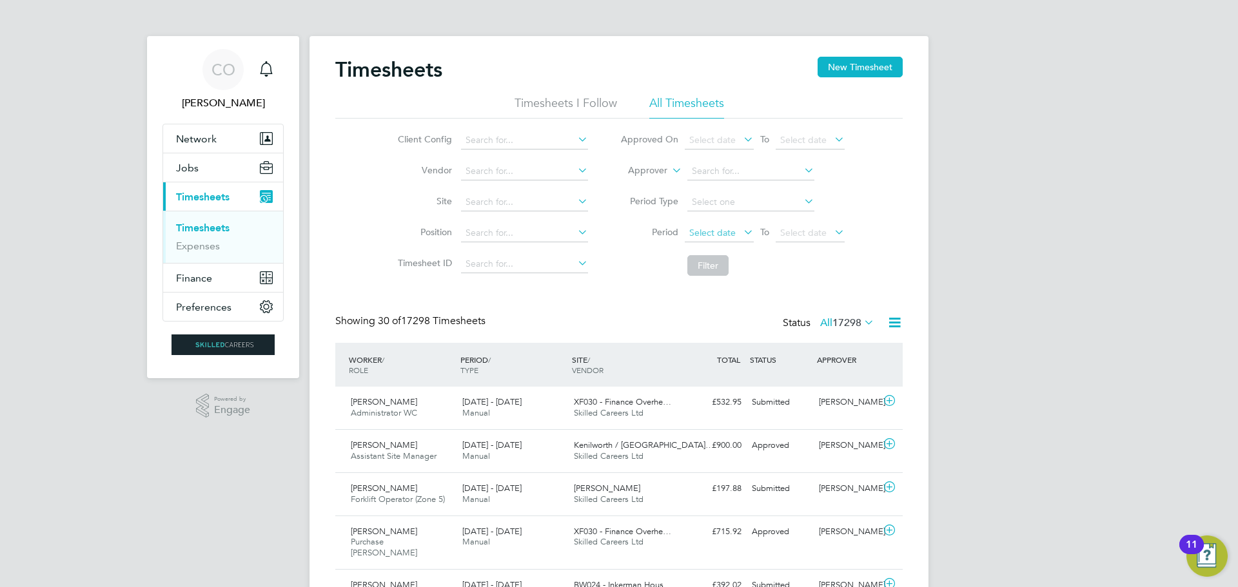
click at [716, 238] on span "Select date" at bounding box center [719, 233] width 69 height 17
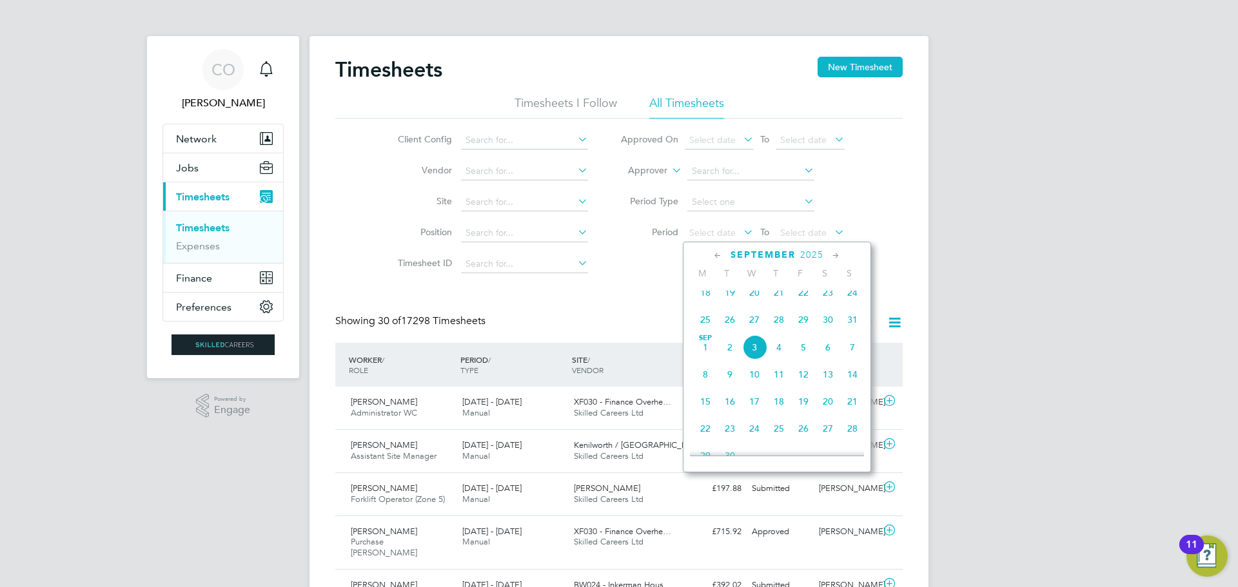
click at [707, 324] on span "25" at bounding box center [705, 320] width 25 height 25
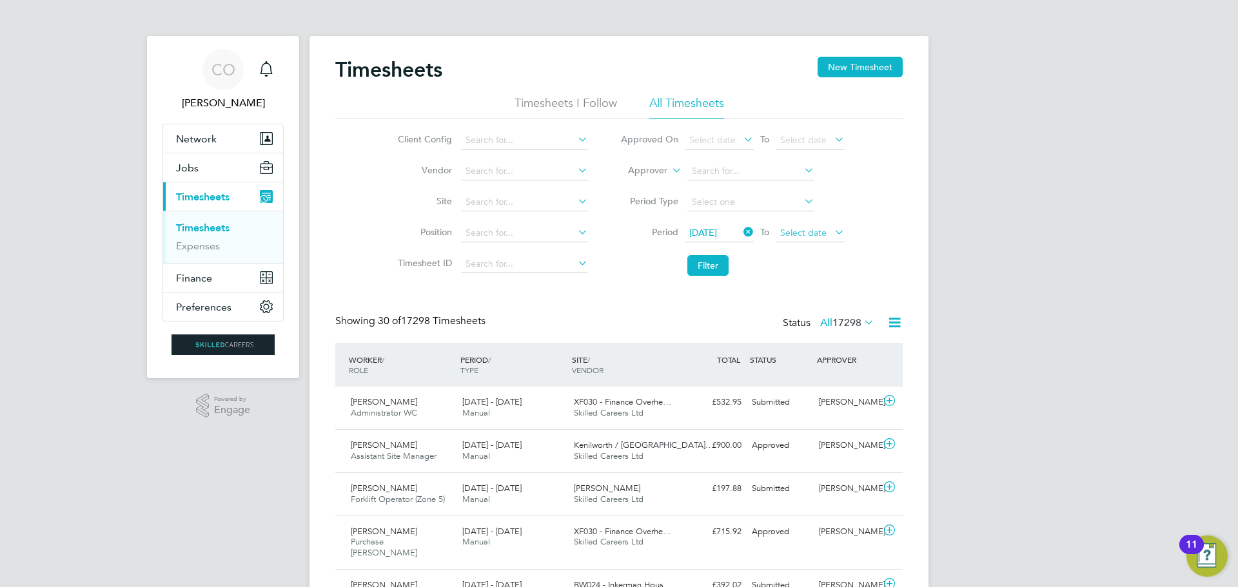
click at [813, 230] on span "Select date" at bounding box center [803, 233] width 46 height 12
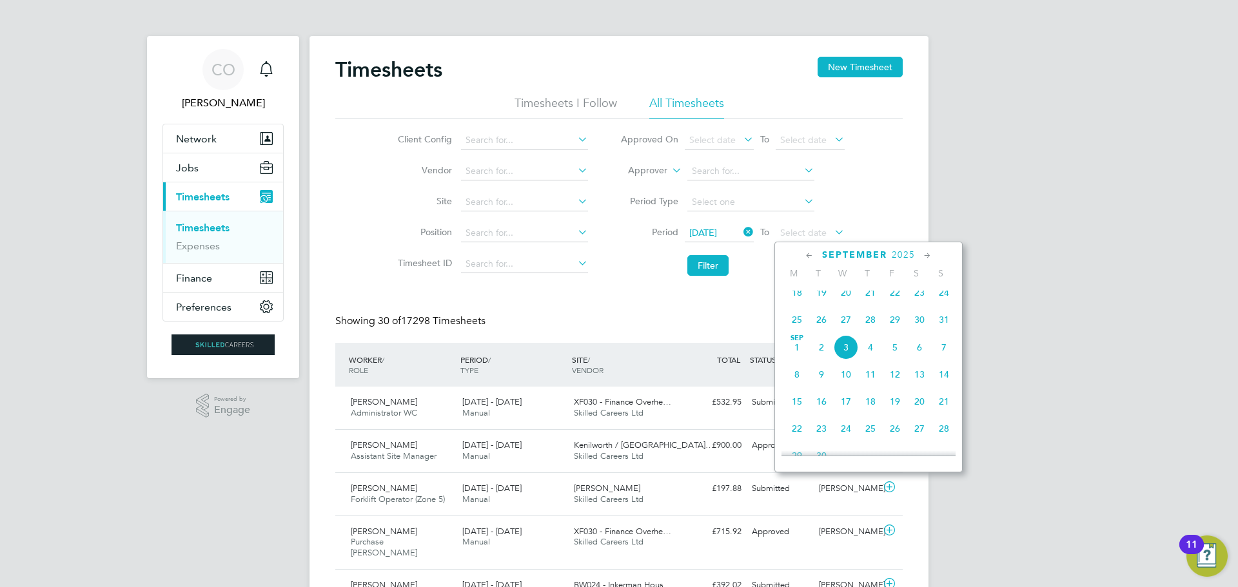
click at [941, 330] on span "31" at bounding box center [944, 320] width 25 height 25
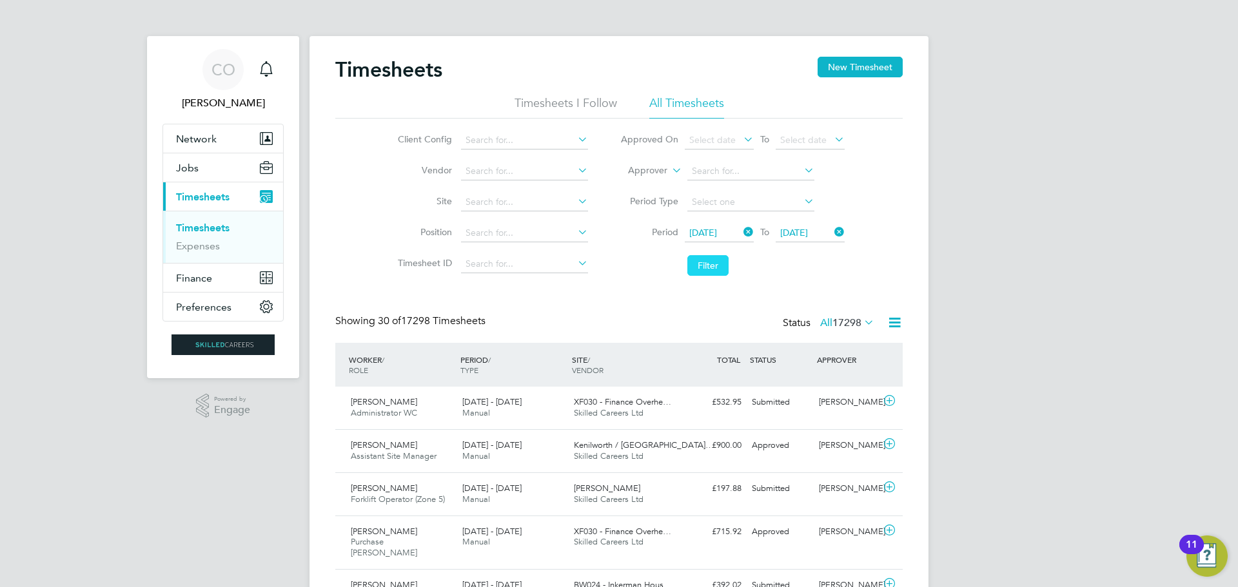
drag, startPoint x: 699, startPoint y: 267, endPoint x: 712, endPoint y: 273, distance: 14.1
click at [700, 268] on button "Filter" at bounding box center [707, 265] width 41 height 21
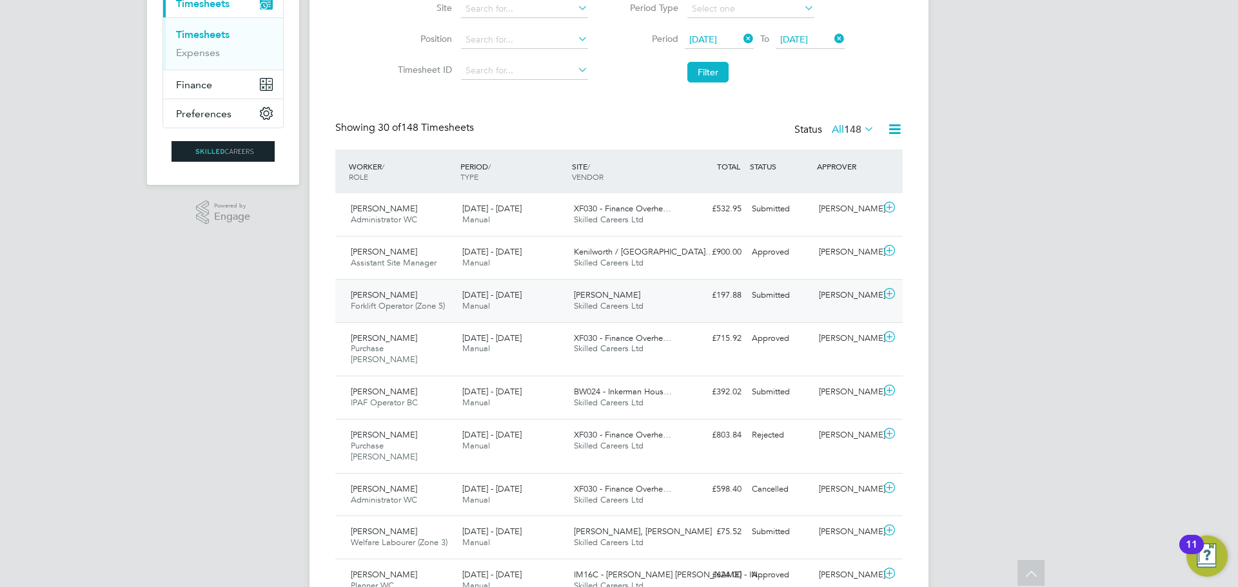
click at [397, 307] on span "Forklift Operator (Zone 5)" at bounding box center [398, 305] width 94 height 11
